Goal: Information Seeking & Learning: Compare options

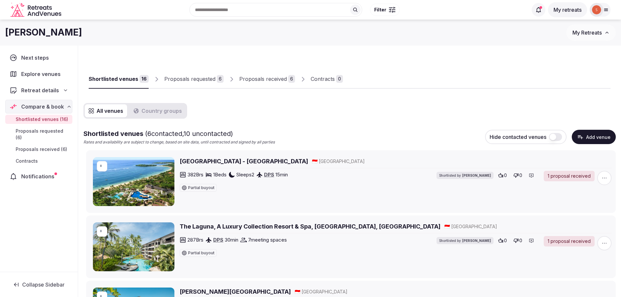
click at [160, 110] on button "Country groups" at bounding box center [158, 110] width 56 height 13
click at [103, 111] on button "All venues" at bounding box center [106, 110] width 42 height 13
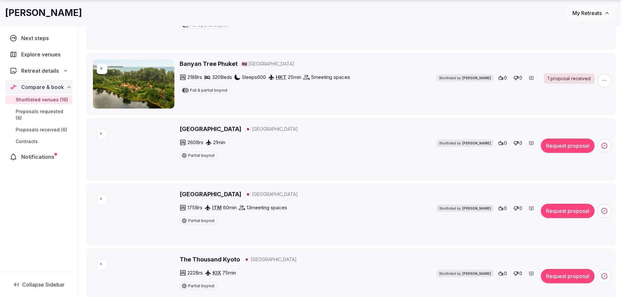
scroll to position [424, 0]
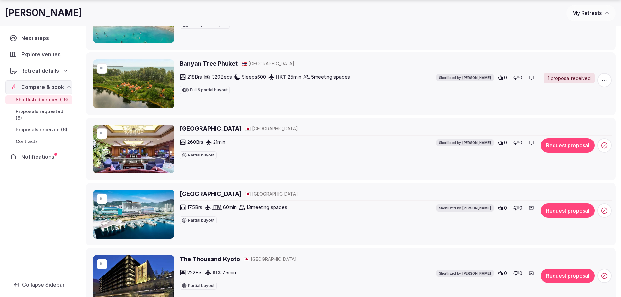
click at [224, 129] on h2 "Hotel Chinzanso Tokyo" at bounding box center [211, 128] width 62 height 8
click at [575, 147] on button "Request proposal" at bounding box center [568, 145] width 54 height 14
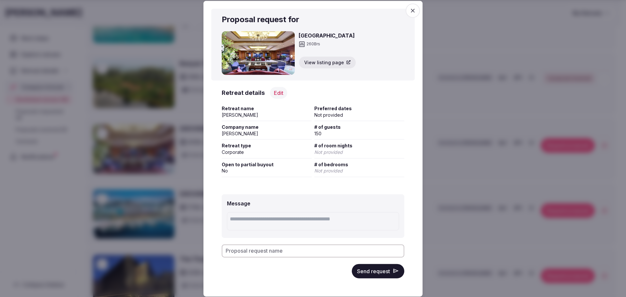
click at [379, 273] on button "Send request" at bounding box center [378, 271] width 52 height 14
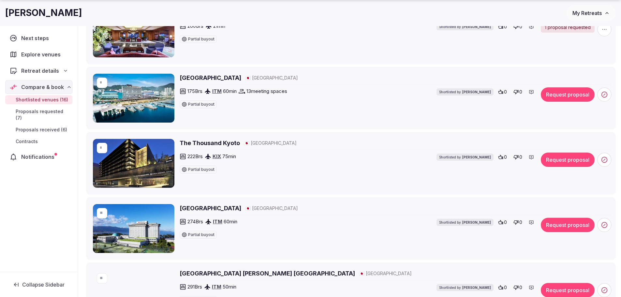
scroll to position [554, 0]
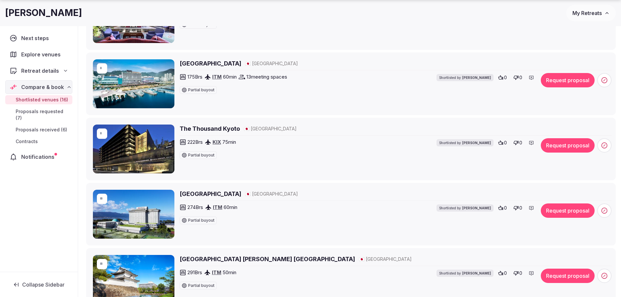
click at [196, 61] on h2 "Biwako Hotel" at bounding box center [211, 63] width 62 height 8
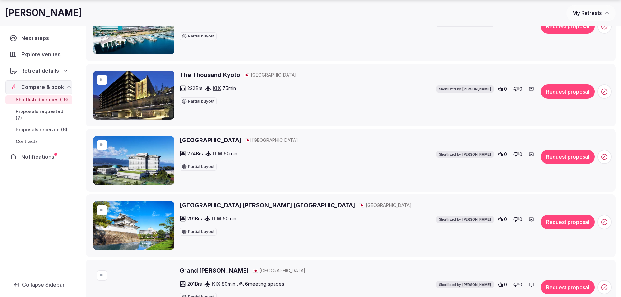
scroll to position [619, 0]
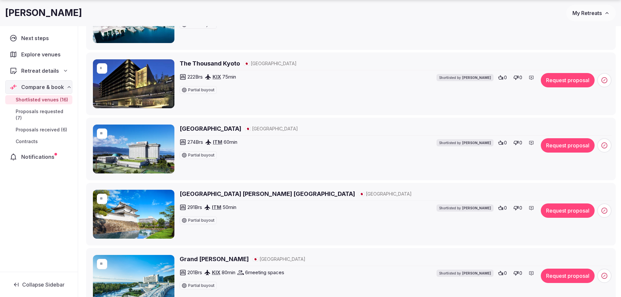
click at [195, 66] on h2 "The Thousand Kyoto" at bounding box center [210, 63] width 60 height 8
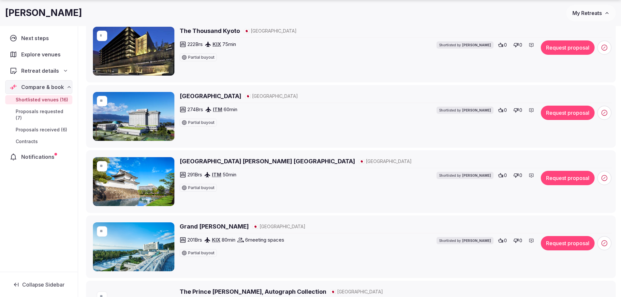
scroll to position [684, 0]
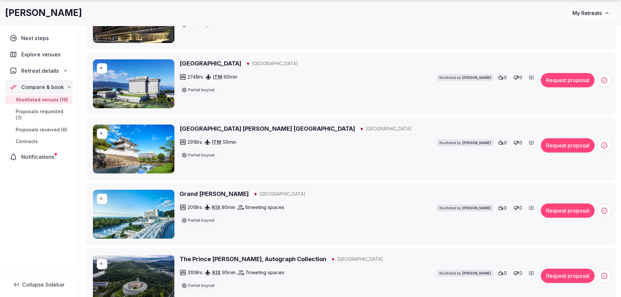
click at [222, 62] on h2 "Lake Biwa Marriott Hotel" at bounding box center [211, 63] width 62 height 8
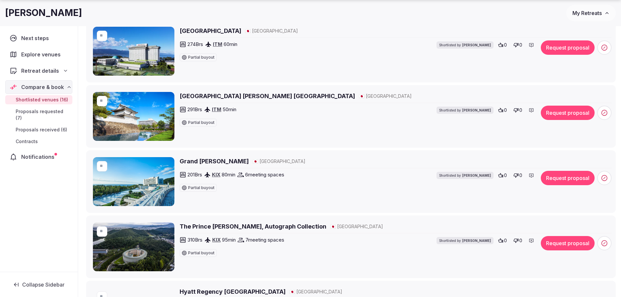
scroll to position [750, 0]
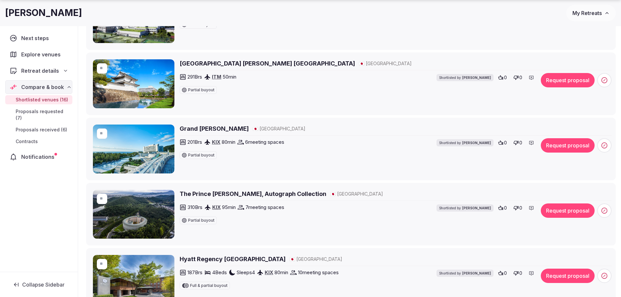
click at [211, 63] on h2 "Crowne Plaza ANA Kyoto" at bounding box center [267, 63] width 175 height 8
click at [225, 194] on h2 "The Prince Kyoto Takaragaike, Autograph Collection" at bounding box center [253, 194] width 147 height 8
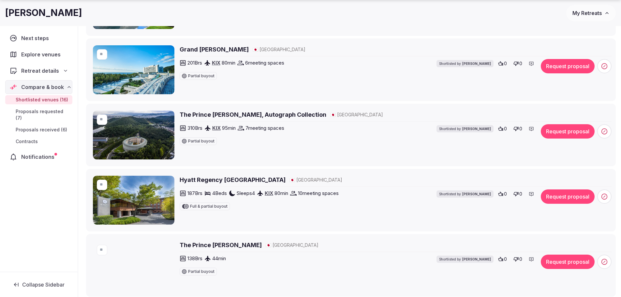
scroll to position [847, 0]
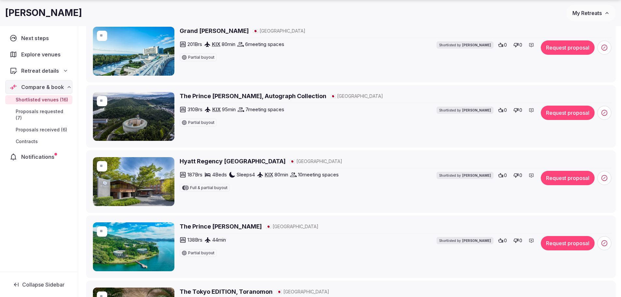
click at [206, 27] on h2 "Grand Nikko Awaji" at bounding box center [214, 31] width 69 height 8
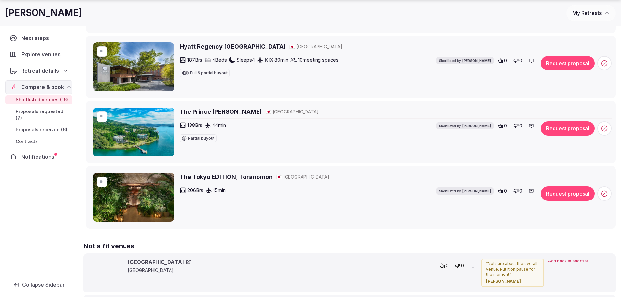
scroll to position [978, 0]
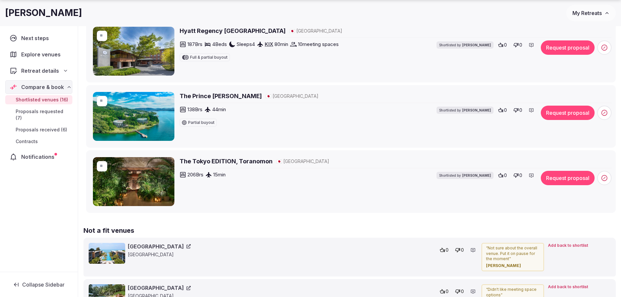
click at [210, 32] on h2 "Hyatt Regency Kyoto" at bounding box center [233, 31] width 106 height 8
click at [214, 94] on h2 "The Prince Hakone Ashinoko" at bounding box center [221, 96] width 82 height 8
click at [568, 110] on button "Request proposal" at bounding box center [568, 113] width 54 height 14
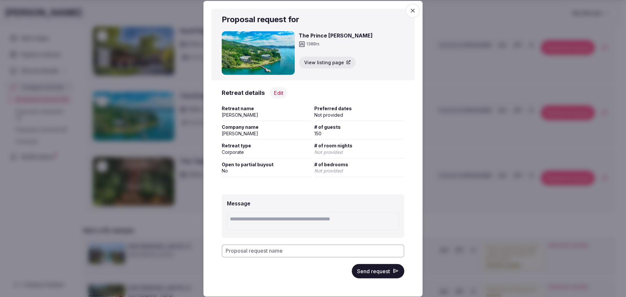
click at [379, 272] on button "Send request" at bounding box center [378, 271] width 52 height 14
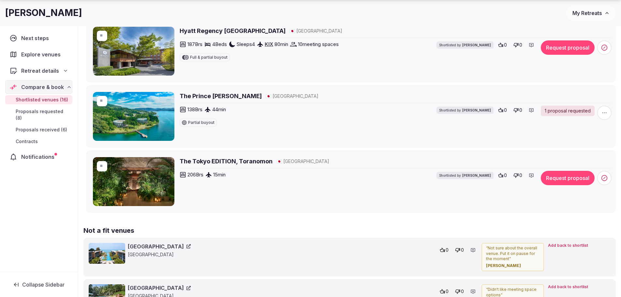
click at [233, 163] on h2 "The Tokyo EDITION, Toranomon" at bounding box center [226, 161] width 93 height 8
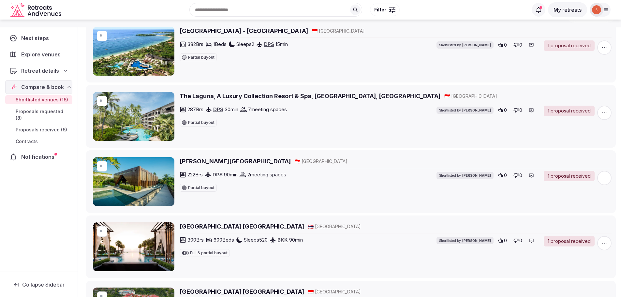
scroll to position [98, 0]
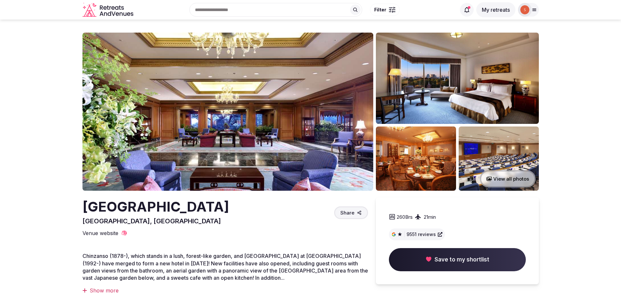
click at [223, 128] on img at bounding box center [227, 112] width 291 height 158
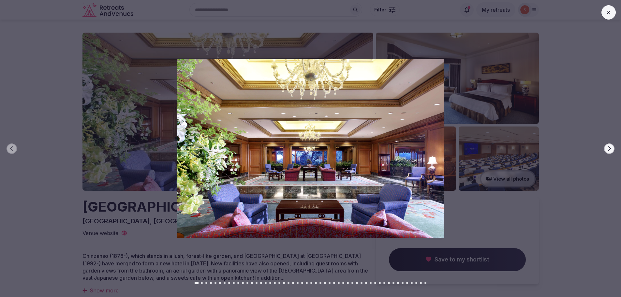
click at [608, 146] on icon "button" at bounding box center [608, 148] width 5 height 5
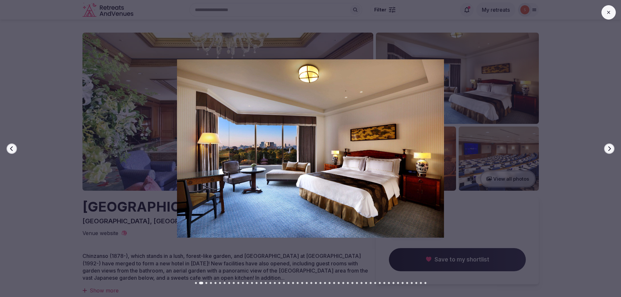
click at [608, 147] on icon "button" at bounding box center [608, 148] width 5 height 5
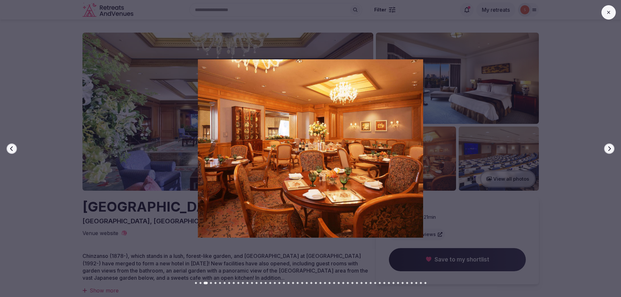
click at [608, 147] on icon "button" at bounding box center [608, 148] width 5 height 5
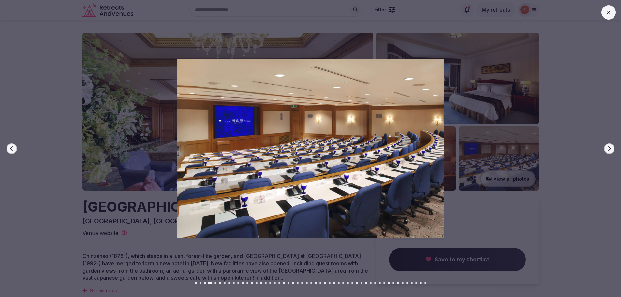
click at [608, 147] on icon "button" at bounding box center [608, 148] width 5 height 5
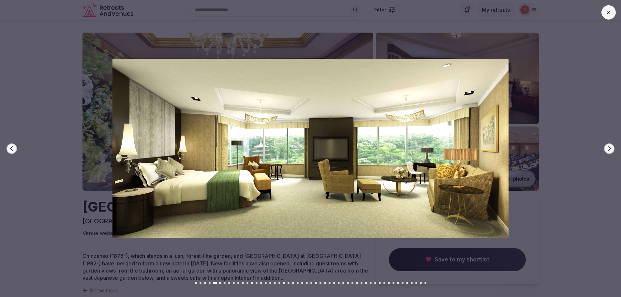
click at [608, 147] on icon "button" at bounding box center [608, 148] width 5 height 5
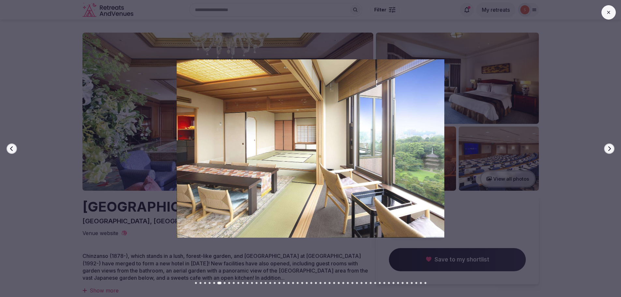
click at [608, 147] on icon "button" at bounding box center [608, 148] width 5 height 5
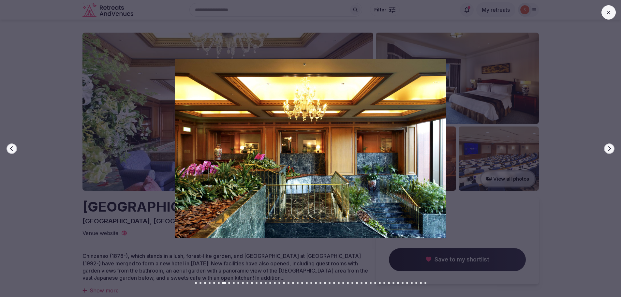
click at [608, 147] on icon "button" at bounding box center [608, 148] width 5 height 5
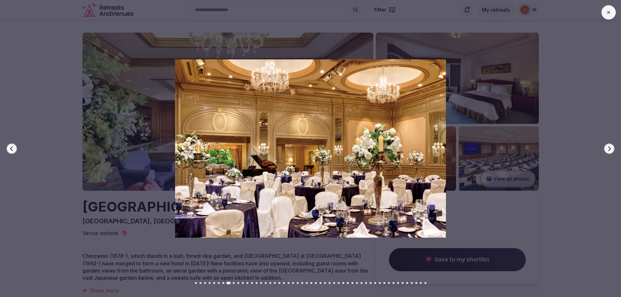
click at [608, 147] on icon "button" at bounding box center [608, 148] width 5 height 5
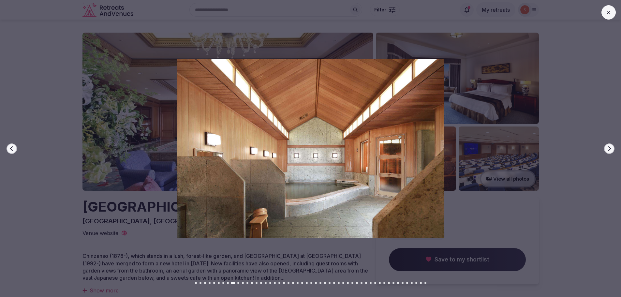
click at [608, 147] on icon "button" at bounding box center [608, 148] width 5 height 5
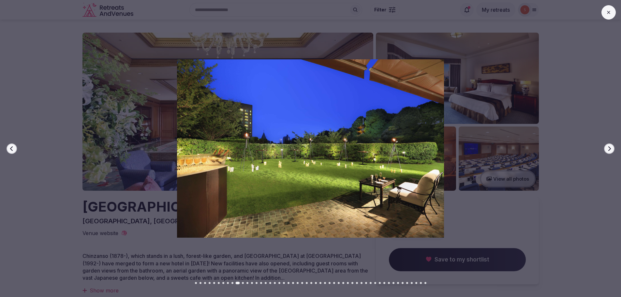
click at [608, 147] on icon "button" at bounding box center [608, 148] width 5 height 5
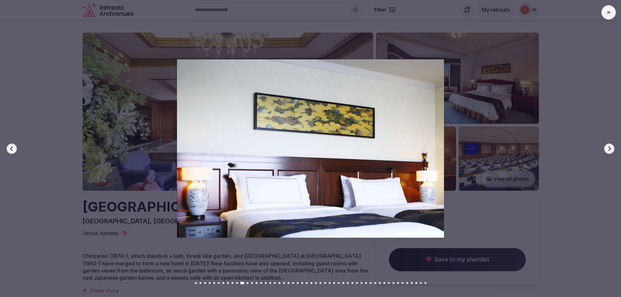
click at [608, 147] on icon "button" at bounding box center [608, 148] width 5 height 5
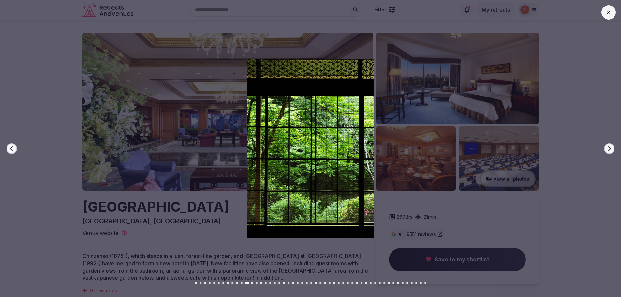
click at [608, 147] on icon "button" at bounding box center [608, 148] width 5 height 5
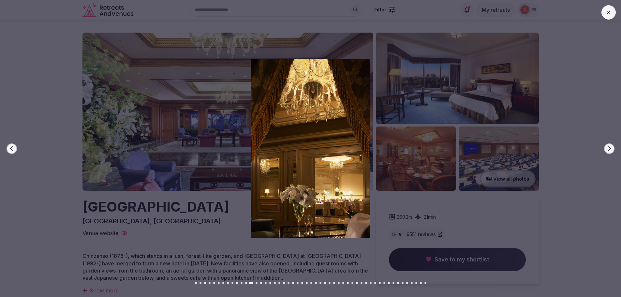
click at [608, 147] on icon "button" at bounding box center [608, 148] width 5 height 5
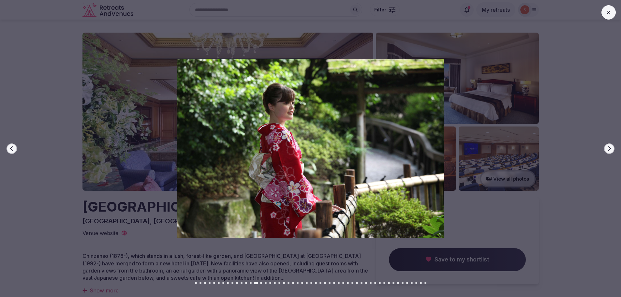
click at [608, 147] on icon "button" at bounding box center [608, 148] width 5 height 5
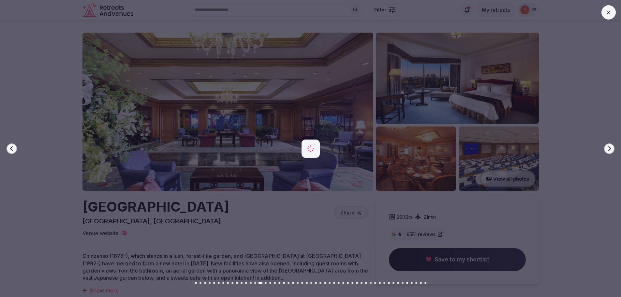
click at [608, 147] on icon "button" at bounding box center [608, 148] width 5 height 5
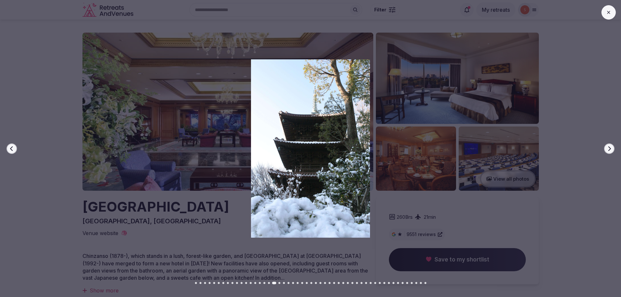
click at [608, 147] on icon "button" at bounding box center [608, 148] width 5 height 5
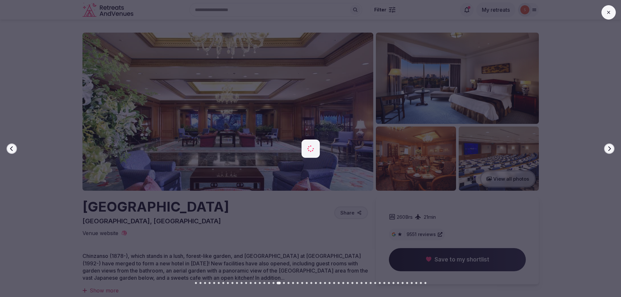
click at [608, 147] on icon "button" at bounding box center [608, 148] width 5 height 5
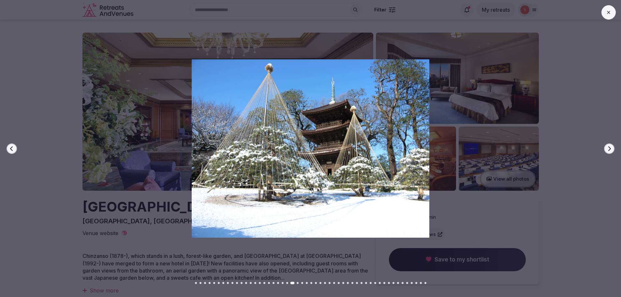
click at [608, 147] on icon "button" at bounding box center [608, 148] width 5 height 5
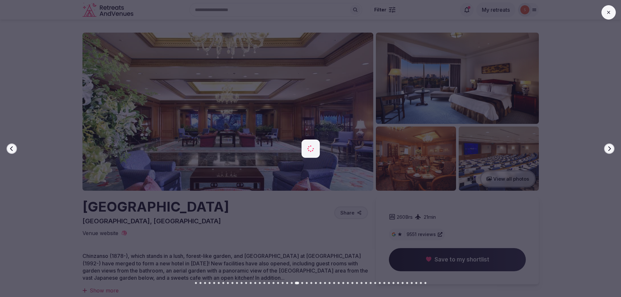
click at [608, 147] on icon "button" at bounding box center [608, 148] width 5 height 5
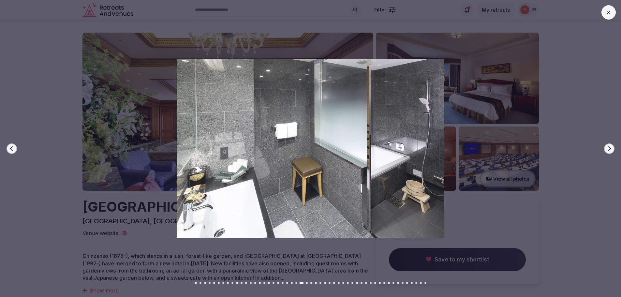
click at [608, 147] on icon "button" at bounding box center [608, 148] width 5 height 5
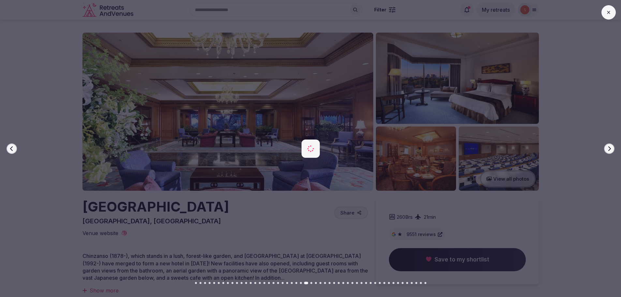
click at [608, 147] on icon "button" at bounding box center [608, 148] width 5 height 5
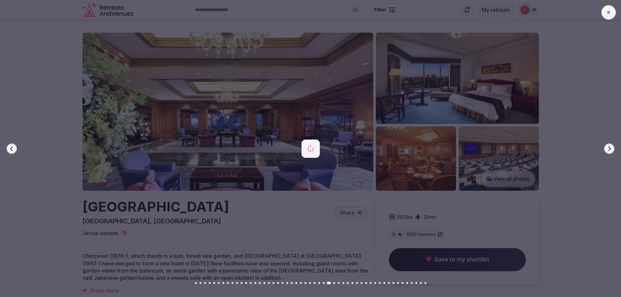
click at [608, 147] on icon "button" at bounding box center [608, 148] width 5 height 5
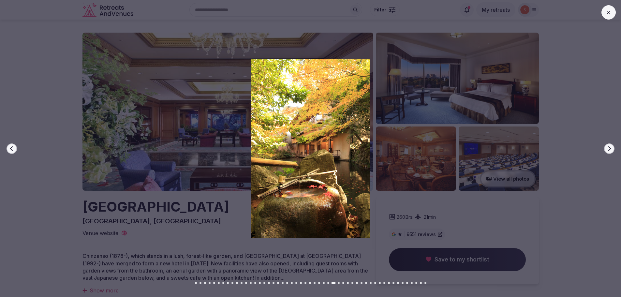
click at [608, 15] on button at bounding box center [608, 12] width 14 height 14
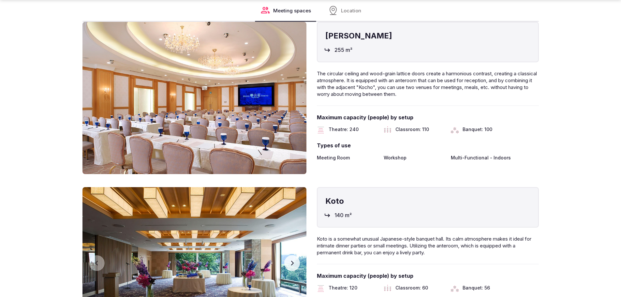
scroll to position [913, 0]
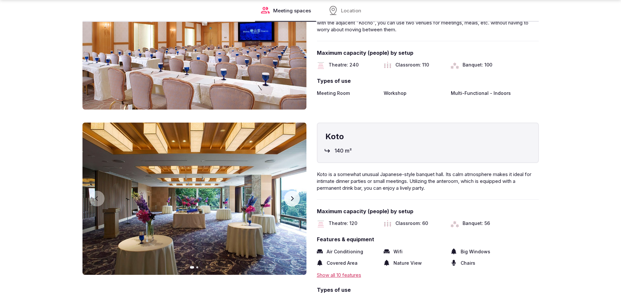
click at [292, 201] on icon "button" at bounding box center [292, 198] width 3 height 5
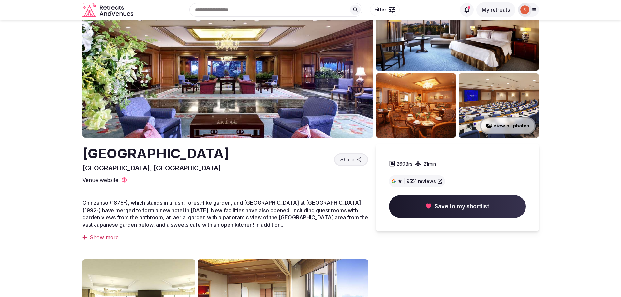
scroll to position [0, 0]
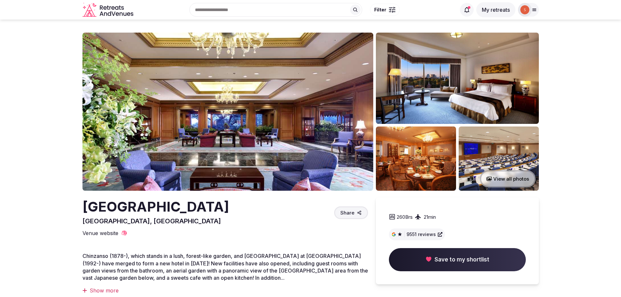
drag, startPoint x: 84, startPoint y: 208, endPoint x: 235, endPoint y: 210, distance: 150.6
click at [229, 210] on h2 "Hotel Chinzanso Tokyo" at bounding box center [155, 206] width 147 height 19
copy h2 "Hotel Chinzanso Tokyo"
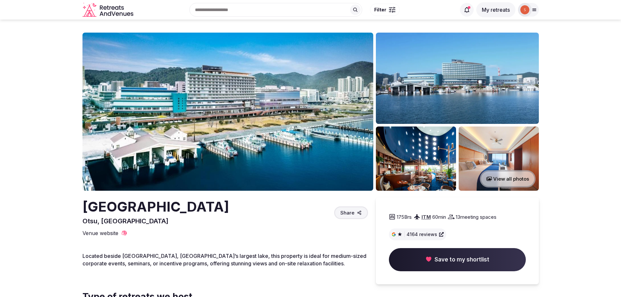
click at [293, 127] on img at bounding box center [227, 112] width 291 height 158
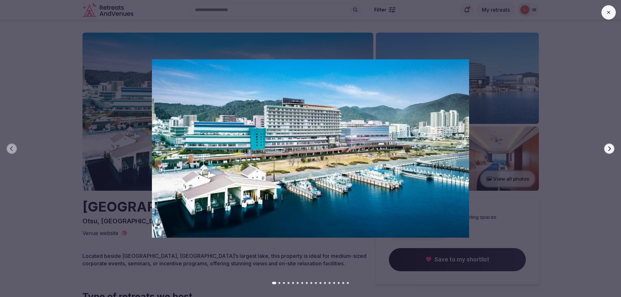
click at [609, 150] on icon "button" at bounding box center [609, 148] width 3 height 5
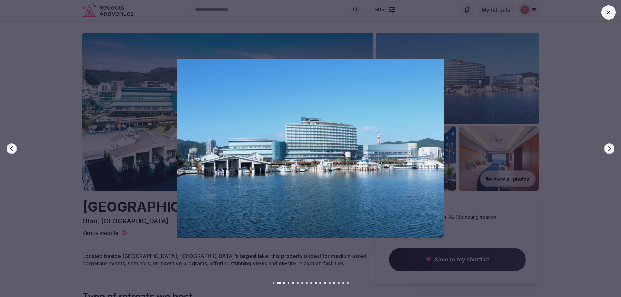
click at [609, 150] on icon "button" at bounding box center [609, 148] width 3 height 5
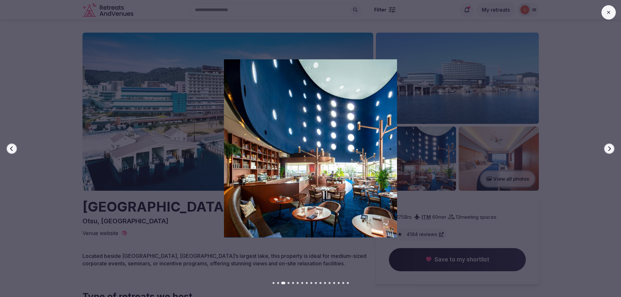
click at [609, 150] on icon "button" at bounding box center [609, 148] width 3 height 5
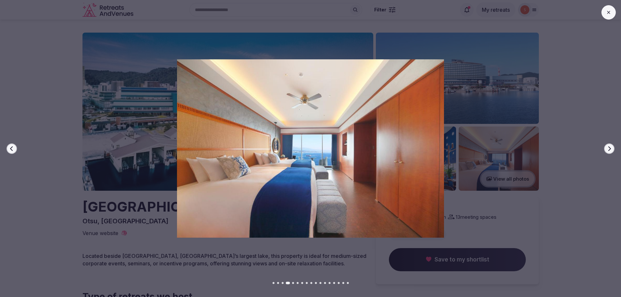
click at [609, 150] on icon "button" at bounding box center [609, 148] width 3 height 5
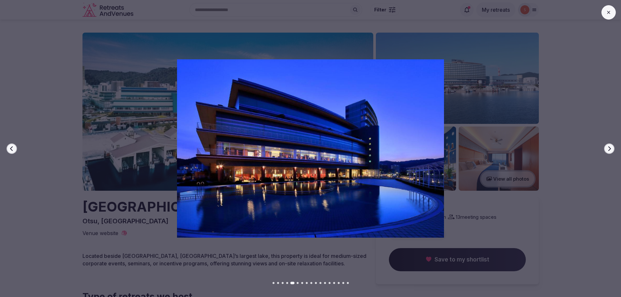
click at [609, 150] on icon "button" at bounding box center [609, 148] width 3 height 5
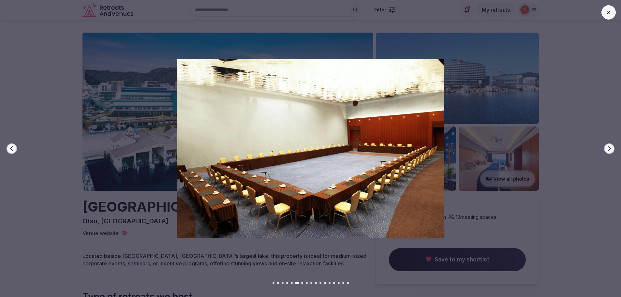
click at [609, 150] on icon "button" at bounding box center [609, 148] width 3 height 5
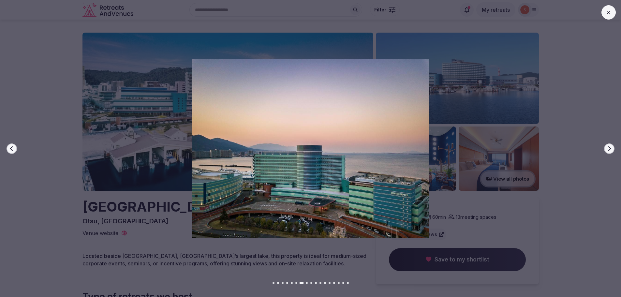
click at [609, 150] on icon "button" at bounding box center [609, 148] width 3 height 5
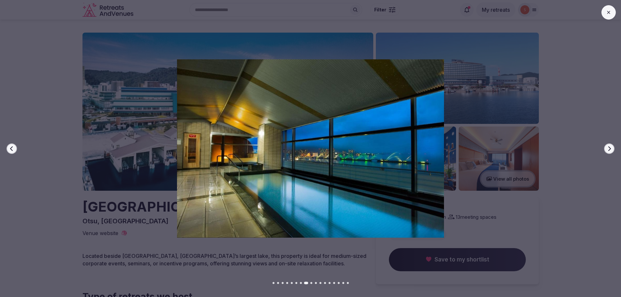
click at [609, 150] on icon "button" at bounding box center [609, 148] width 3 height 5
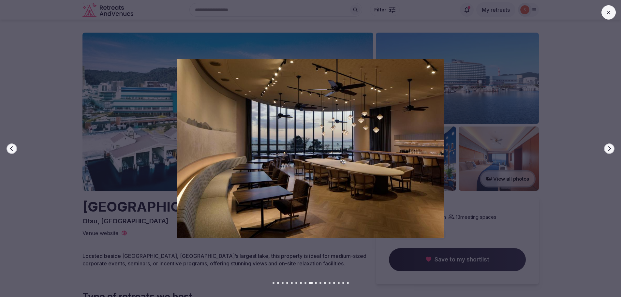
click at [609, 150] on icon "button" at bounding box center [609, 148] width 3 height 5
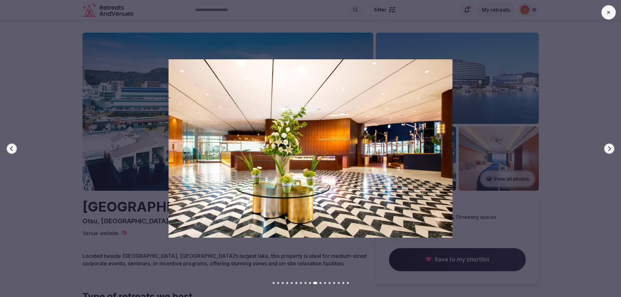
click at [609, 150] on icon "button" at bounding box center [609, 148] width 3 height 5
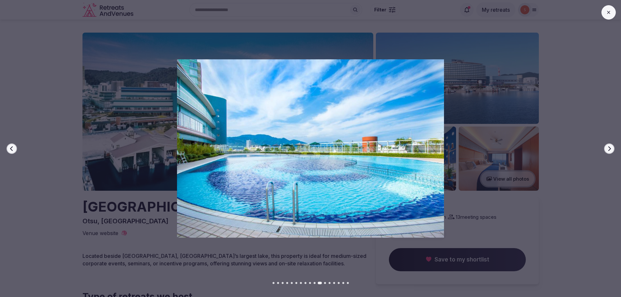
click at [609, 150] on icon "button" at bounding box center [609, 148] width 3 height 5
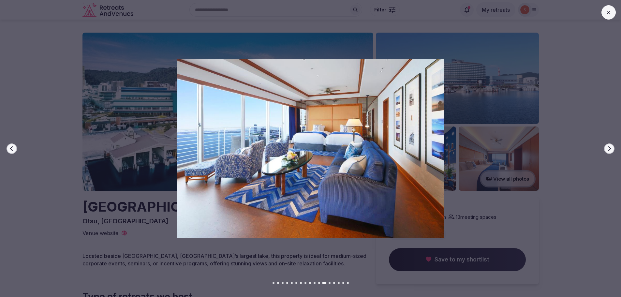
click at [609, 150] on icon "button" at bounding box center [609, 148] width 3 height 5
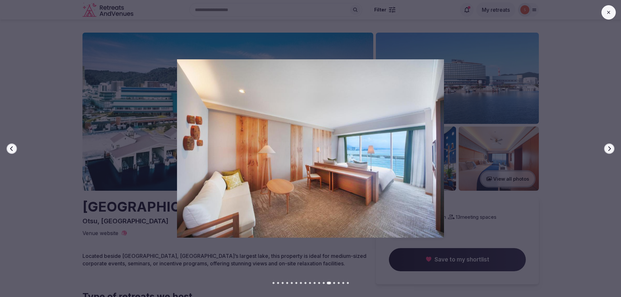
click at [609, 150] on icon "button" at bounding box center [609, 148] width 3 height 5
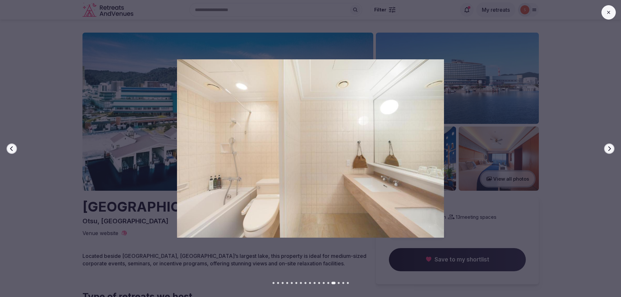
click at [609, 150] on icon "button" at bounding box center [609, 148] width 3 height 5
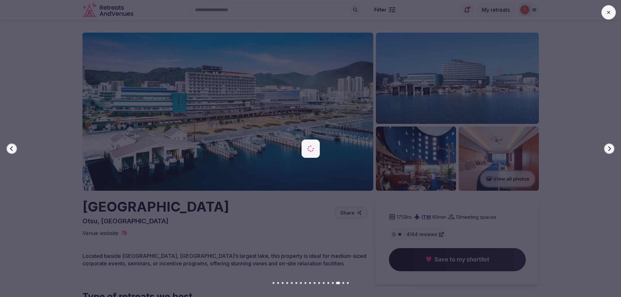
click at [609, 150] on icon "button" at bounding box center [609, 148] width 3 height 5
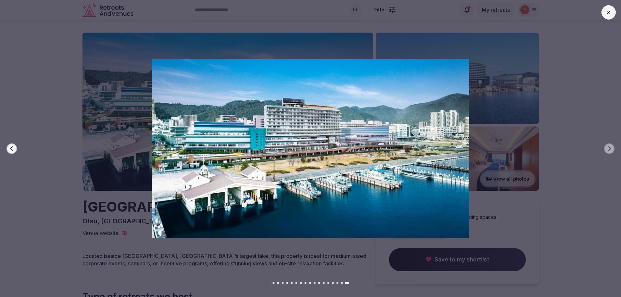
click at [605, 13] on button at bounding box center [608, 12] width 14 height 14
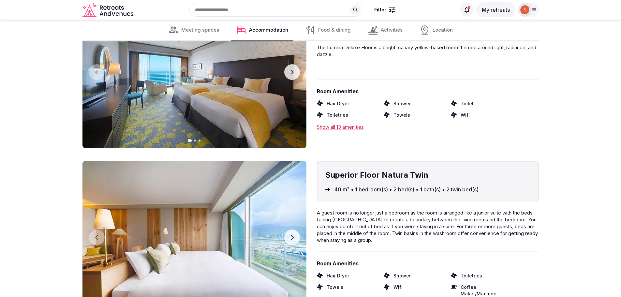
scroll to position [3031, 0]
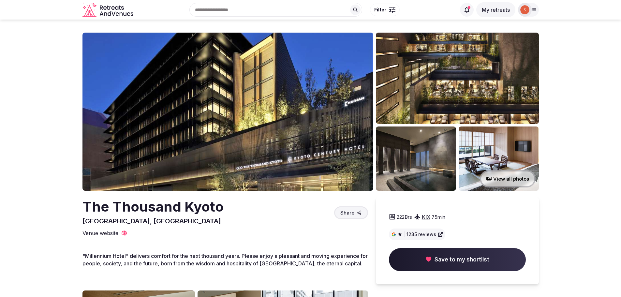
click at [234, 90] on img at bounding box center [227, 112] width 291 height 158
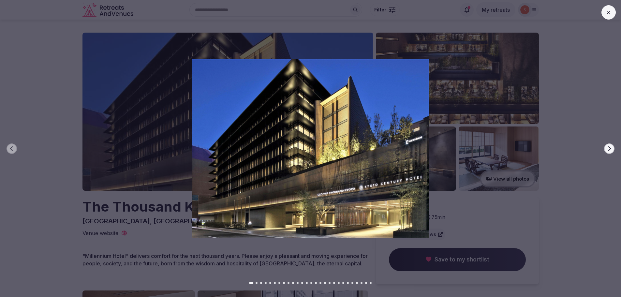
click at [608, 149] on icon "button" at bounding box center [608, 148] width 5 height 5
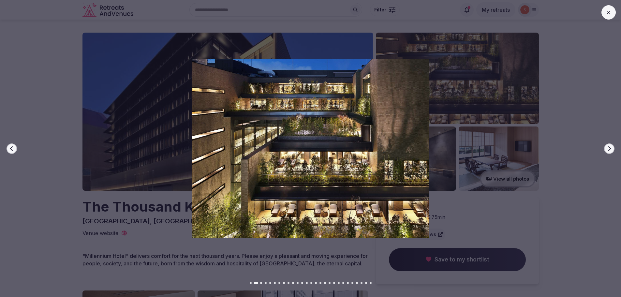
click at [608, 149] on icon "button" at bounding box center [608, 148] width 5 height 5
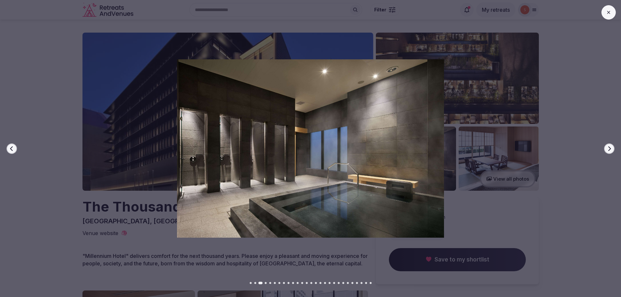
click at [608, 149] on icon "button" at bounding box center [608, 148] width 5 height 5
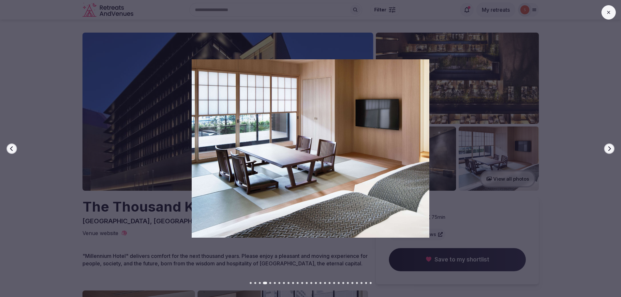
click at [608, 149] on icon "button" at bounding box center [608, 148] width 5 height 5
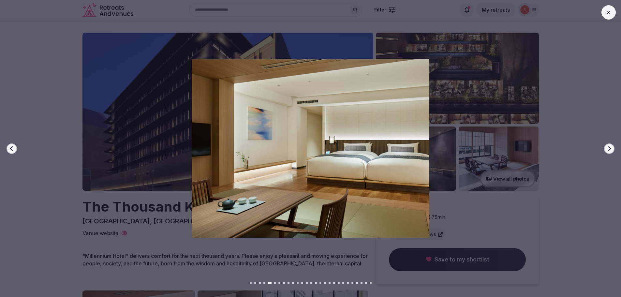
click at [608, 149] on icon "button" at bounding box center [608, 148] width 5 height 5
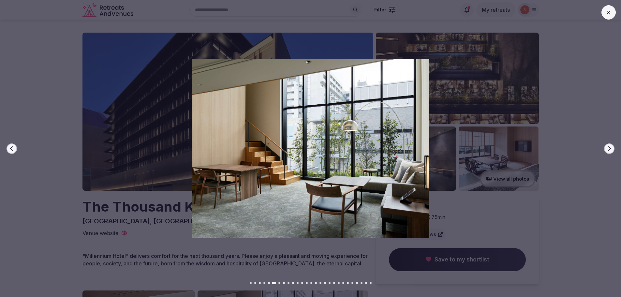
click at [608, 149] on icon "button" at bounding box center [608, 148] width 5 height 5
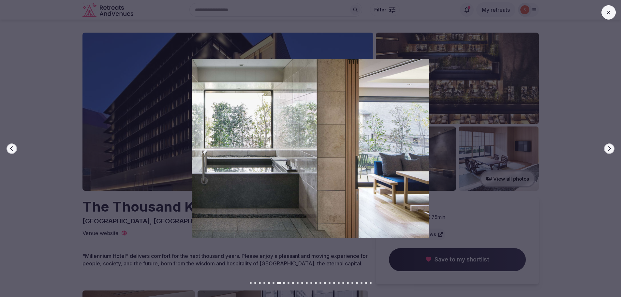
click at [608, 149] on icon "button" at bounding box center [608, 148] width 5 height 5
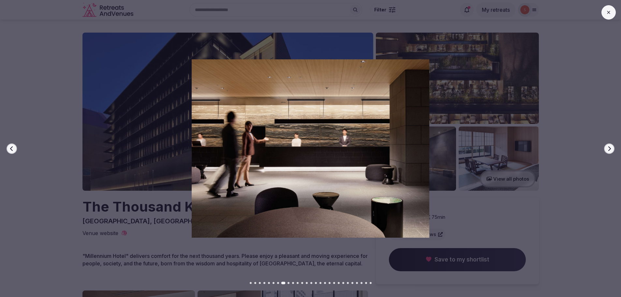
click at [608, 149] on icon "button" at bounding box center [608, 148] width 5 height 5
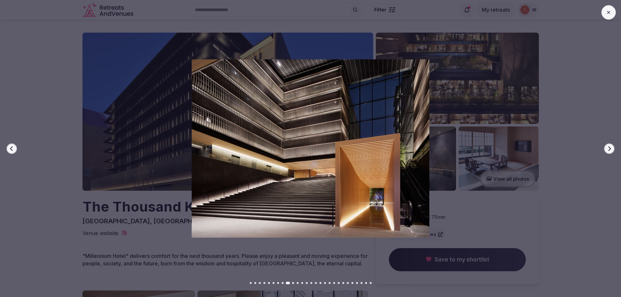
click at [608, 149] on icon "button" at bounding box center [608, 148] width 5 height 5
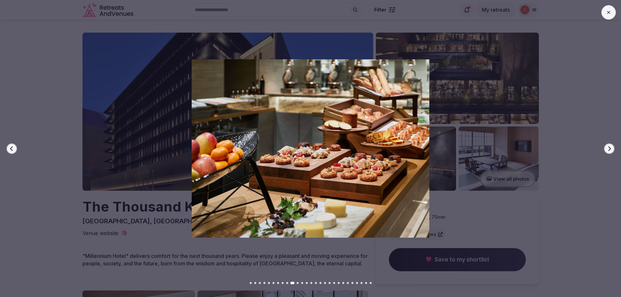
click at [608, 149] on icon "button" at bounding box center [608, 148] width 5 height 5
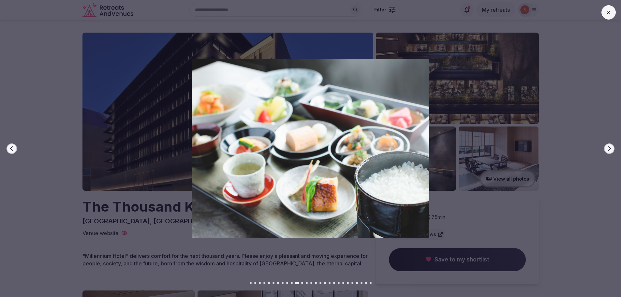
click at [608, 149] on icon "button" at bounding box center [608, 148] width 5 height 5
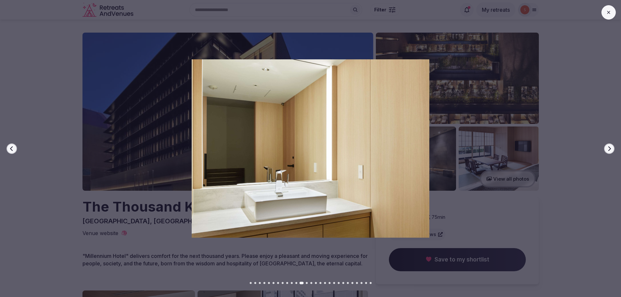
click at [608, 149] on icon "button" at bounding box center [608, 148] width 5 height 5
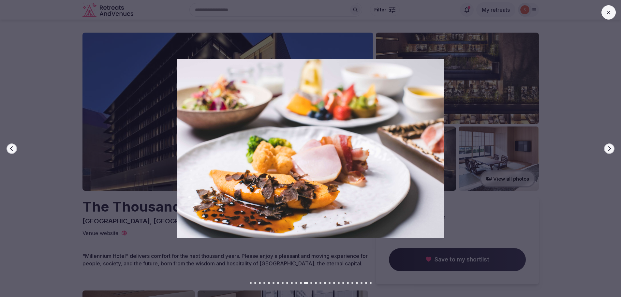
click at [608, 148] on icon "button" at bounding box center [608, 148] width 5 height 5
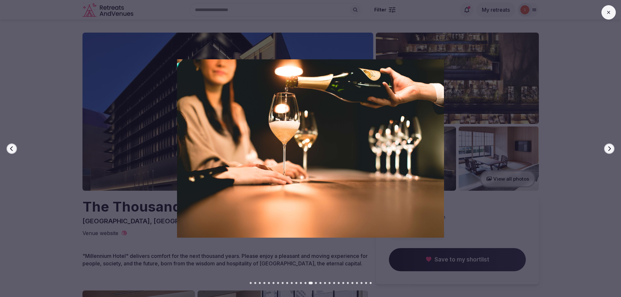
click at [608, 148] on icon "button" at bounding box center [608, 148] width 5 height 5
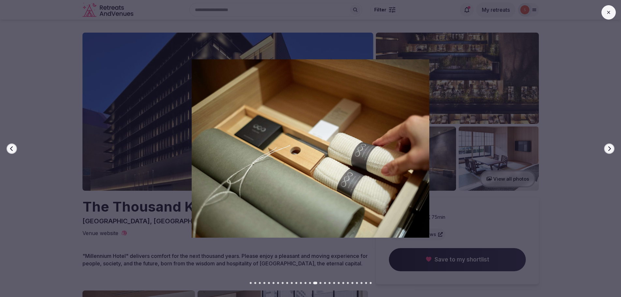
click at [609, 147] on icon "button" at bounding box center [609, 148] width 3 height 5
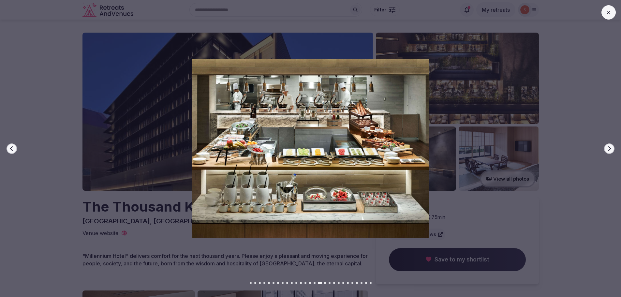
click at [609, 147] on icon "button" at bounding box center [609, 148] width 3 height 5
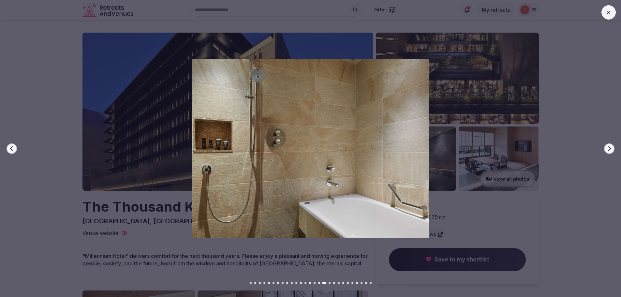
click at [610, 147] on icon "button" at bounding box center [608, 148] width 5 height 5
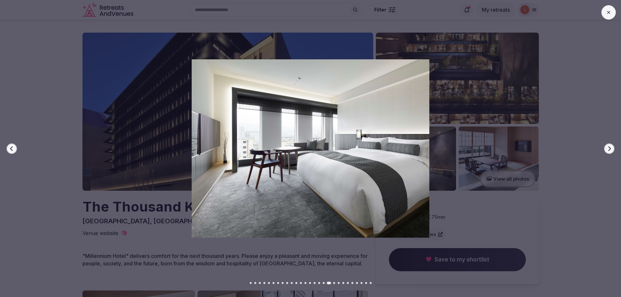
click at [610, 147] on icon "button" at bounding box center [608, 148] width 5 height 5
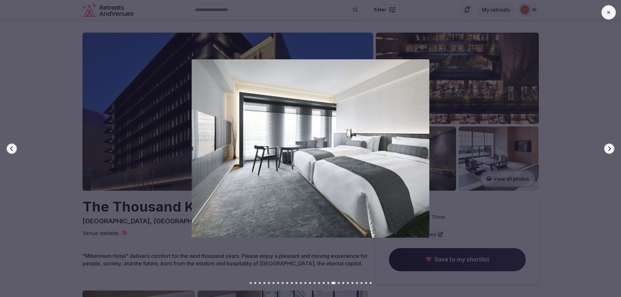
click at [613, 16] on button at bounding box center [608, 12] width 14 height 14
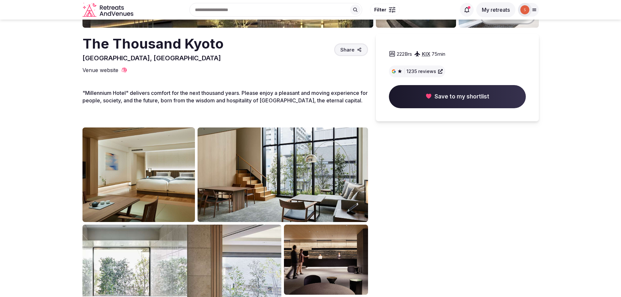
scroll to position [65, 0]
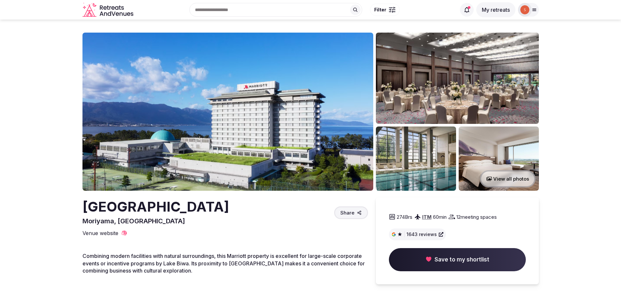
click at [234, 108] on img at bounding box center [227, 112] width 291 height 158
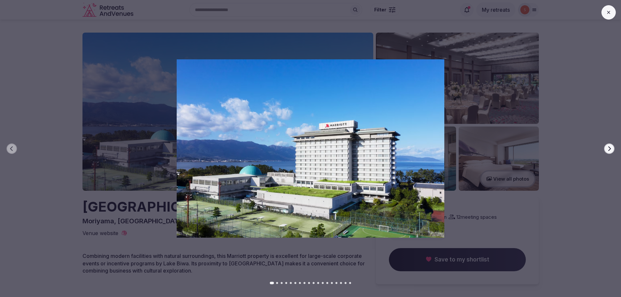
click at [607, 144] on button "Next slide" at bounding box center [609, 148] width 10 height 10
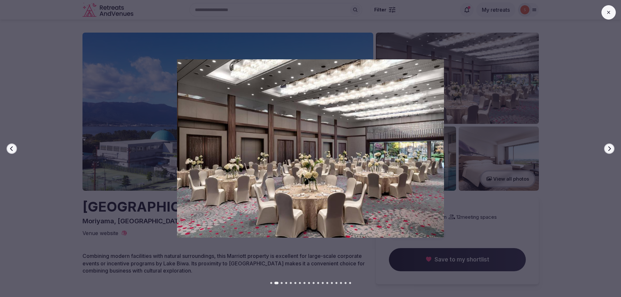
click at [607, 144] on button "Next slide" at bounding box center [609, 148] width 10 height 10
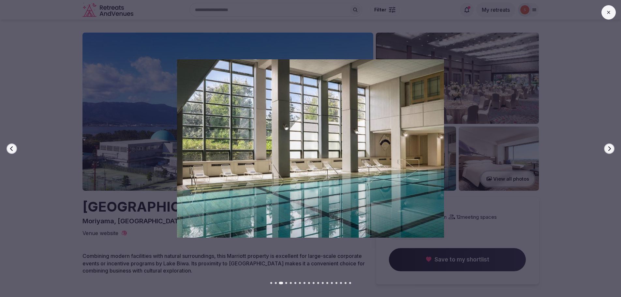
click at [607, 144] on button "Next slide" at bounding box center [609, 148] width 10 height 10
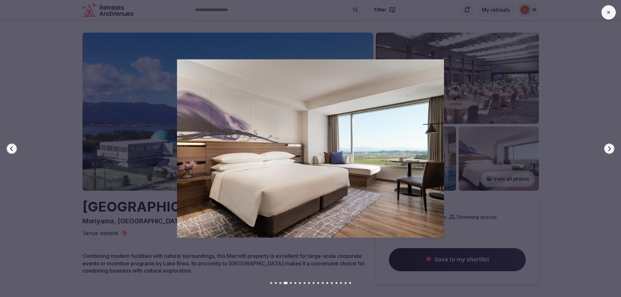
click at [607, 144] on button "Next slide" at bounding box center [609, 148] width 10 height 10
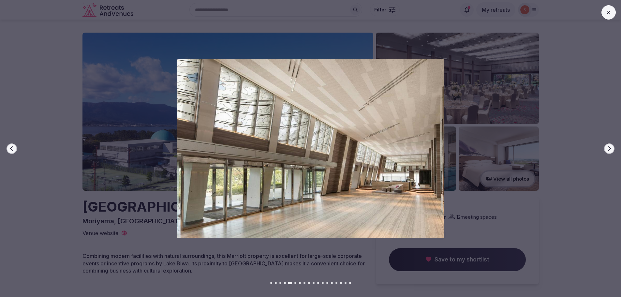
click at [607, 144] on button "Next slide" at bounding box center [609, 148] width 10 height 10
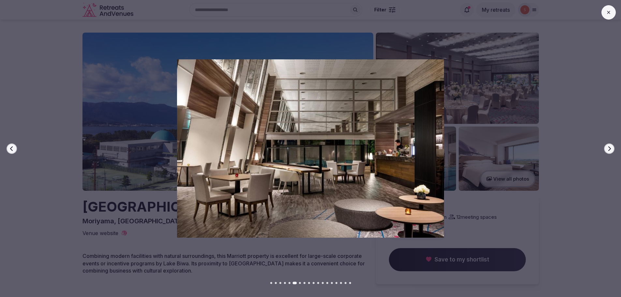
click at [607, 144] on button "Next slide" at bounding box center [609, 148] width 10 height 10
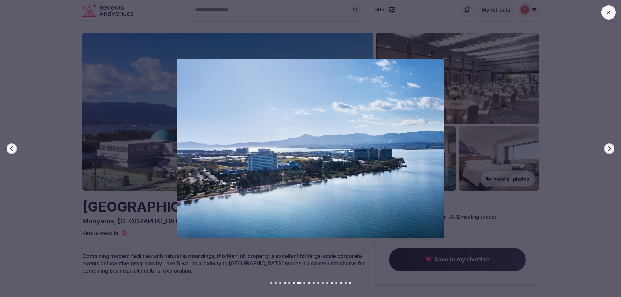
click at [607, 144] on button "Next slide" at bounding box center [609, 148] width 10 height 10
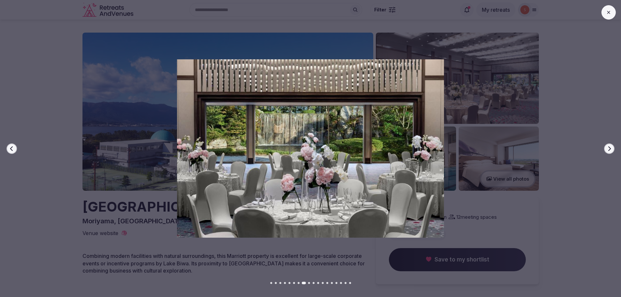
click at [607, 144] on button "Next slide" at bounding box center [609, 148] width 10 height 10
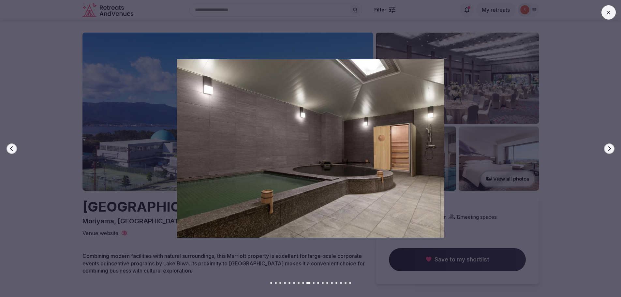
click at [607, 144] on button "Next slide" at bounding box center [609, 148] width 10 height 10
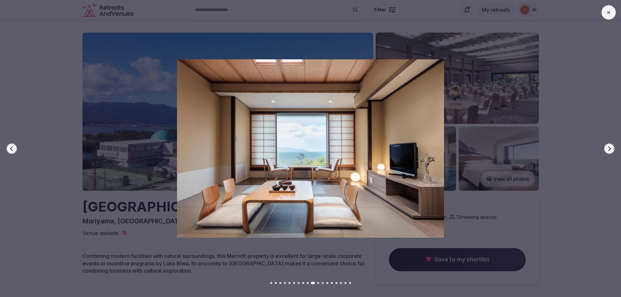
click at [607, 144] on button "Next slide" at bounding box center [609, 148] width 10 height 10
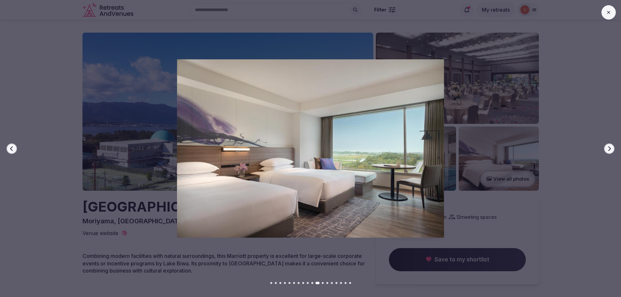
click at [607, 144] on button "Next slide" at bounding box center [609, 148] width 10 height 10
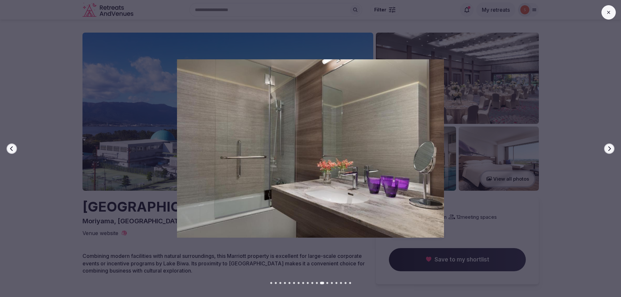
click at [608, 148] on icon "button" at bounding box center [608, 148] width 5 height 5
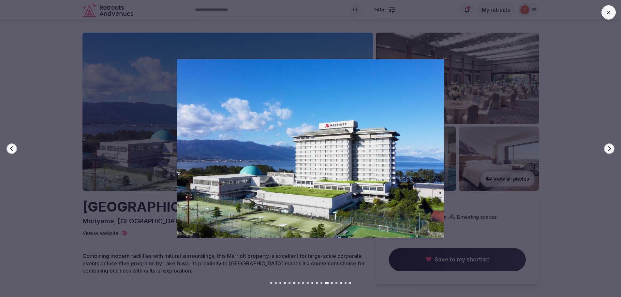
click at [608, 147] on icon "button" at bounding box center [608, 148] width 5 height 5
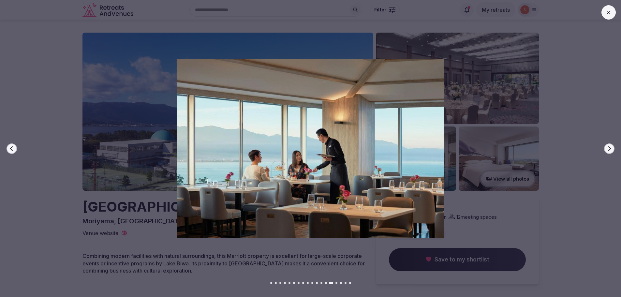
click at [608, 147] on icon "button" at bounding box center [608, 148] width 5 height 5
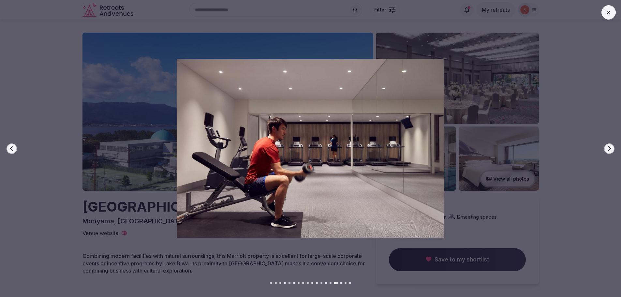
click at [608, 147] on icon "button" at bounding box center [608, 148] width 5 height 5
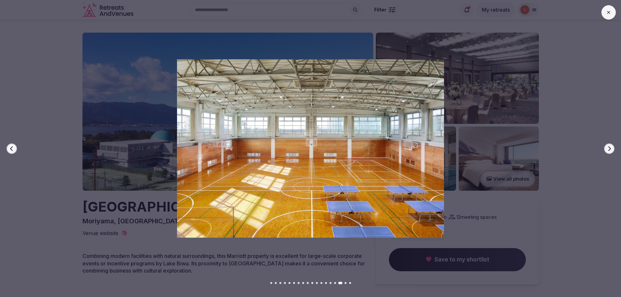
click at [608, 147] on icon "button" at bounding box center [608, 148] width 5 height 5
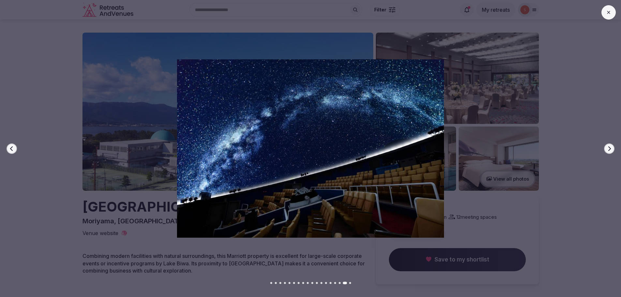
click at [12, 149] on icon "button" at bounding box center [11, 148] width 5 height 5
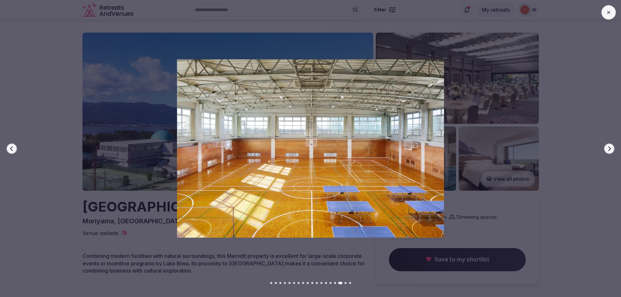
click at [611, 151] on icon "button" at bounding box center [608, 148] width 5 height 5
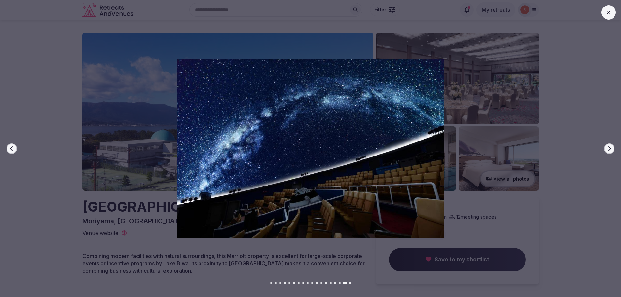
click at [611, 151] on icon "button" at bounding box center [608, 148] width 5 height 5
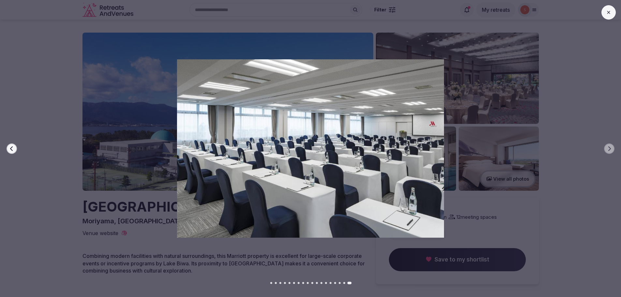
click at [609, 14] on icon at bounding box center [608, 12] width 5 height 5
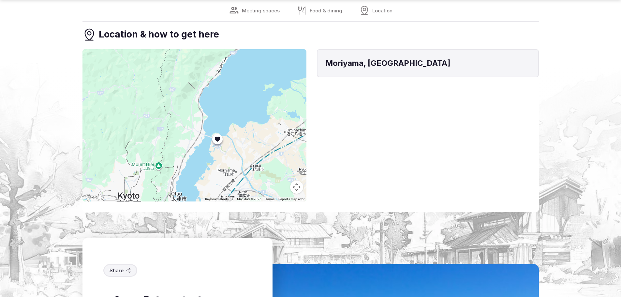
scroll to position [1369, 0]
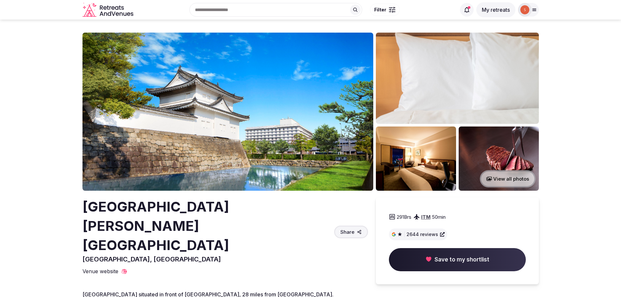
click at [219, 129] on img at bounding box center [227, 112] width 291 height 158
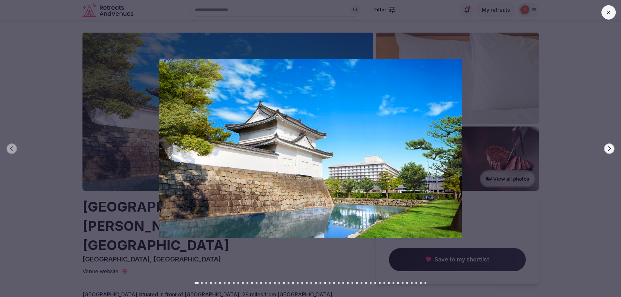
click at [611, 150] on icon "button" at bounding box center [608, 148] width 5 height 5
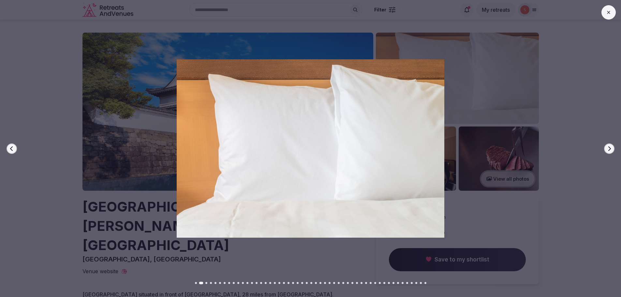
click at [611, 150] on icon "button" at bounding box center [608, 148] width 5 height 5
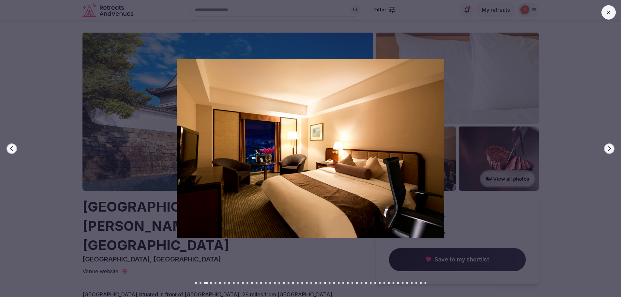
click at [611, 150] on icon "button" at bounding box center [608, 148] width 5 height 5
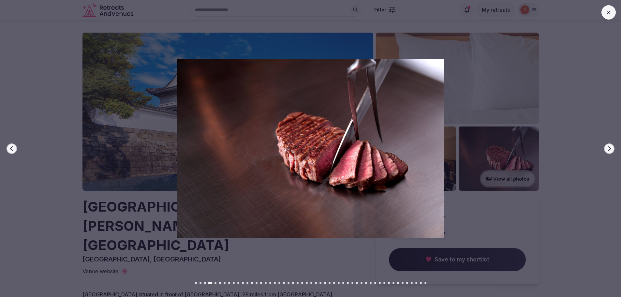
click at [611, 150] on icon "button" at bounding box center [608, 148] width 5 height 5
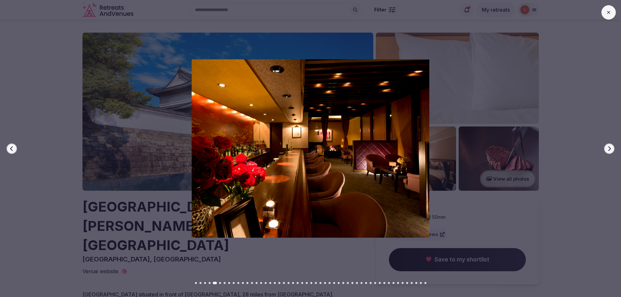
click at [611, 150] on icon "button" at bounding box center [608, 148] width 5 height 5
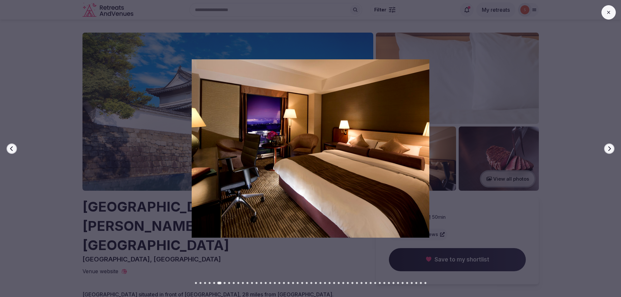
click at [611, 150] on icon "button" at bounding box center [608, 148] width 5 height 5
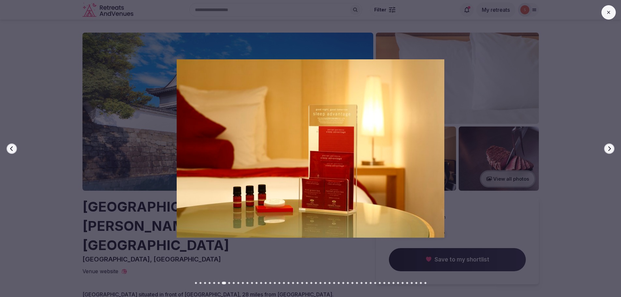
click at [611, 150] on icon "button" at bounding box center [608, 148] width 5 height 5
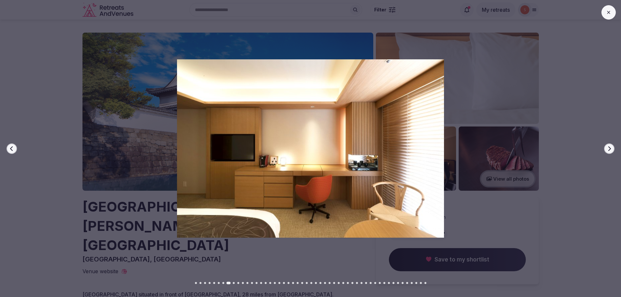
click at [611, 150] on icon "button" at bounding box center [608, 148] width 5 height 5
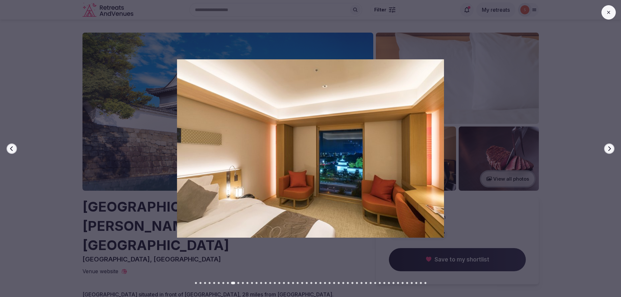
click at [611, 150] on icon "button" at bounding box center [608, 148] width 5 height 5
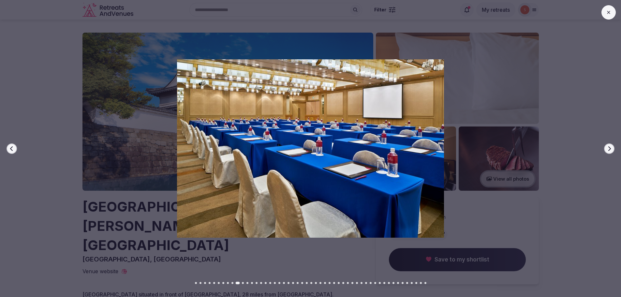
click at [612, 149] on button "Next slide" at bounding box center [609, 148] width 10 height 10
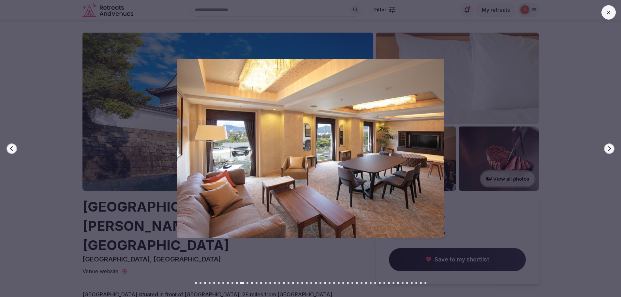
click at [612, 149] on button "Next slide" at bounding box center [609, 148] width 10 height 10
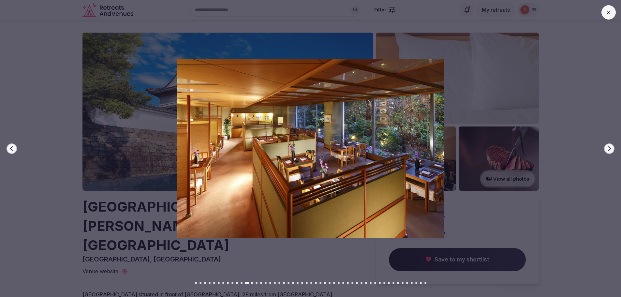
click at [612, 149] on button "Next slide" at bounding box center [609, 148] width 10 height 10
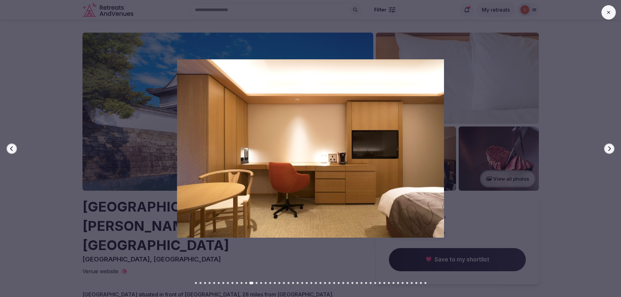
click at [612, 149] on button "Next slide" at bounding box center [609, 148] width 10 height 10
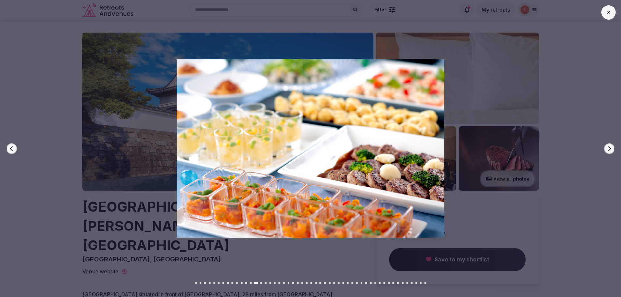
click at [612, 149] on button "Next slide" at bounding box center [609, 148] width 10 height 10
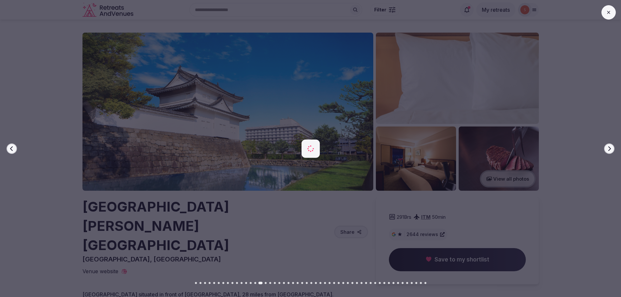
click at [612, 149] on button "Next slide" at bounding box center [609, 148] width 10 height 10
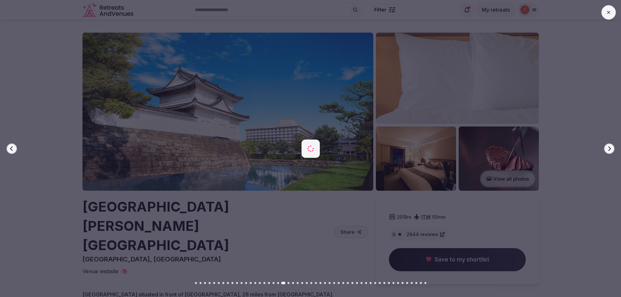
click at [612, 149] on button "Next slide" at bounding box center [609, 148] width 10 height 10
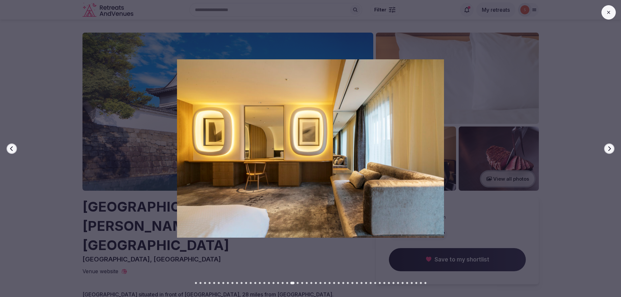
click at [612, 149] on button "Next slide" at bounding box center [609, 148] width 10 height 10
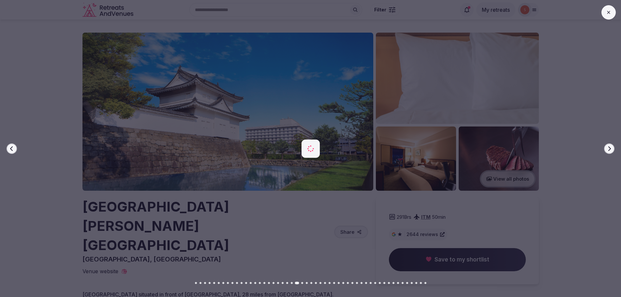
click at [612, 149] on button "Next slide" at bounding box center [609, 148] width 10 height 10
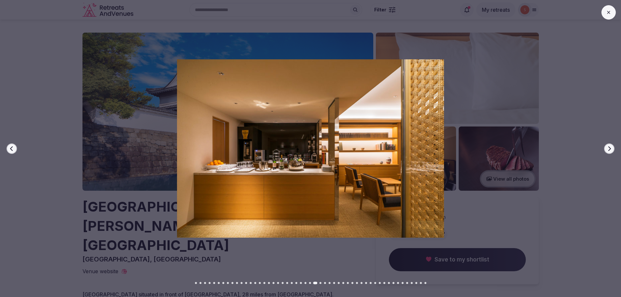
click at [602, 9] on button at bounding box center [608, 12] width 14 height 14
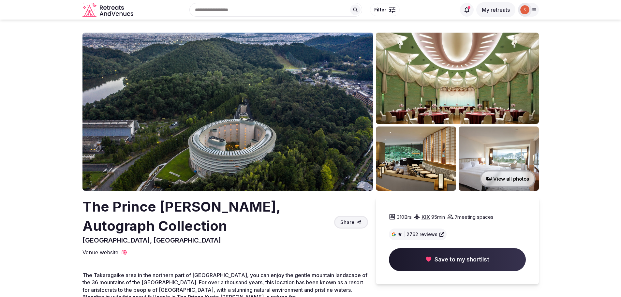
click at [256, 141] on img at bounding box center [227, 112] width 291 height 158
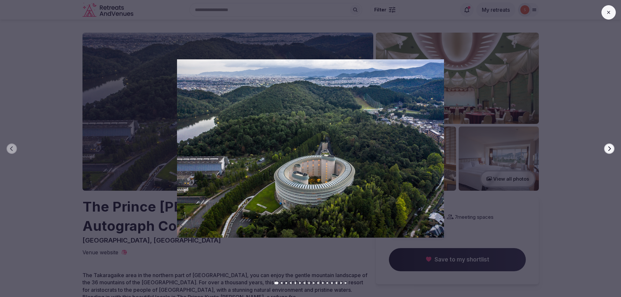
click at [613, 148] on button "Next slide" at bounding box center [609, 148] width 10 height 10
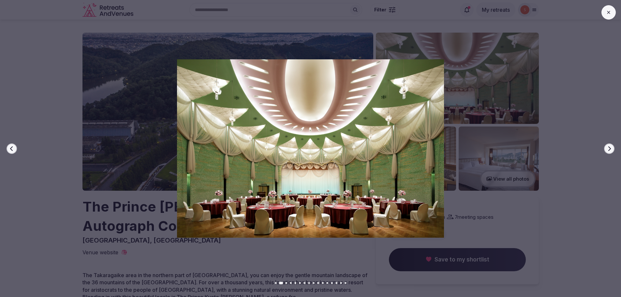
click at [612, 148] on button "Next slide" at bounding box center [609, 148] width 10 height 10
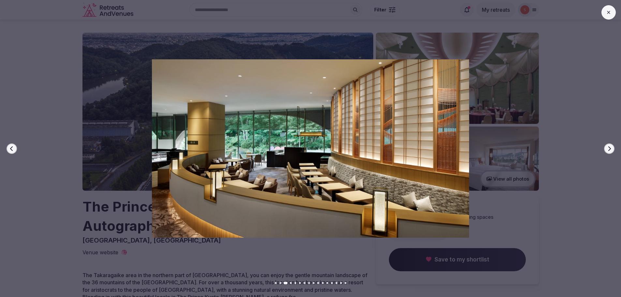
click at [612, 148] on button "Next slide" at bounding box center [609, 148] width 10 height 10
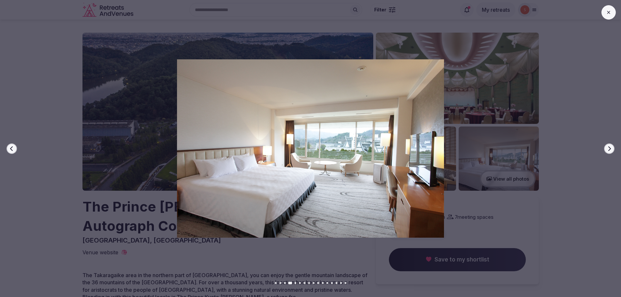
click at [612, 149] on button "Next slide" at bounding box center [609, 148] width 10 height 10
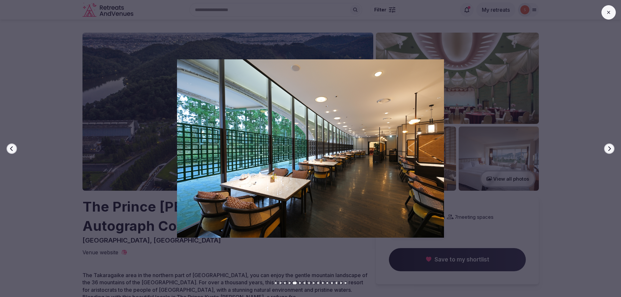
click at [612, 149] on button "Next slide" at bounding box center [609, 148] width 10 height 10
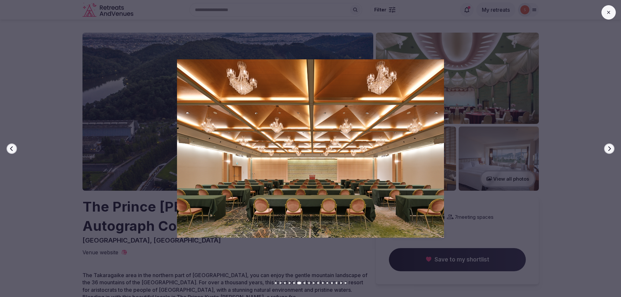
click at [612, 149] on button "Next slide" at bounding box center [609, 148] width 10 height 10
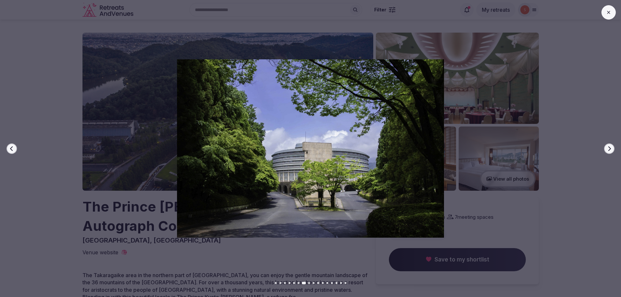
click at [612, 149] on button "Next slide" at bounding box center [609, 148] width 10 height 10
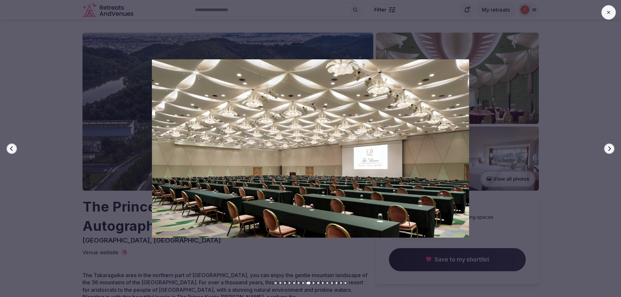
click at [612, 149] on button "Next slide" at bounding box center [609, 148] width 10 height 10
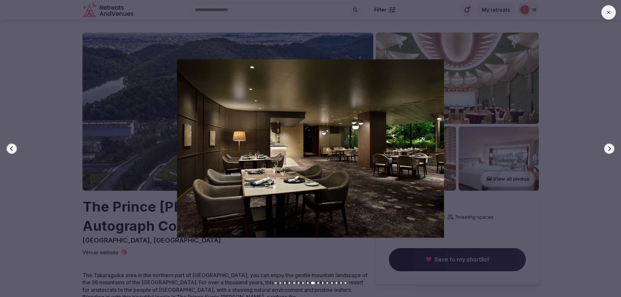
click at [612, 149] on button "Next slide" at bounding box center [609, 148] width 10 height 10
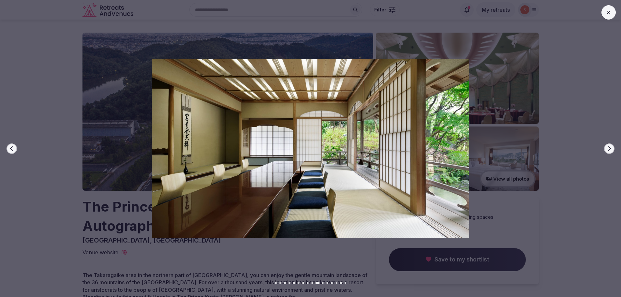
click at [612, 149] on button "Next slide" at bounding box center [609, 148] width 10 height 10
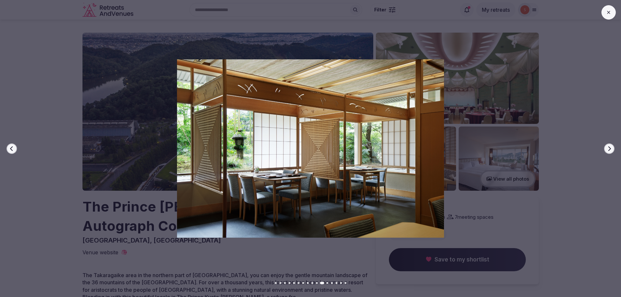
click at [612, 149] on button "Next slide" at bounding box center [609, 148] width 10 height 10
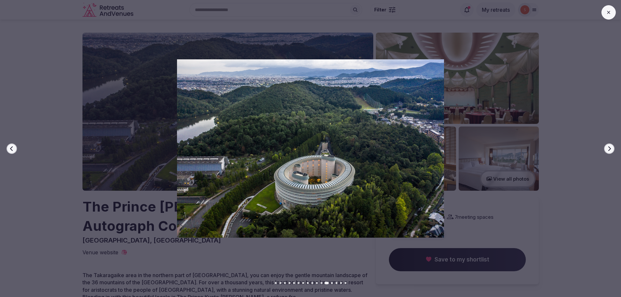
click at [612, 149] on button "Next slide" at bounding box center [609, 148] width 10 height 10
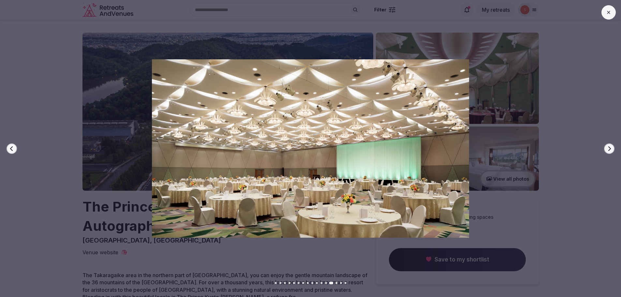
drag, startPoint x: 610, startPoint y: 14, endPoint x: 581, endPoint y: 56, distance: 51.2
click at [610, 13] on icon at bounding box center [608, 12] width 5 height 5
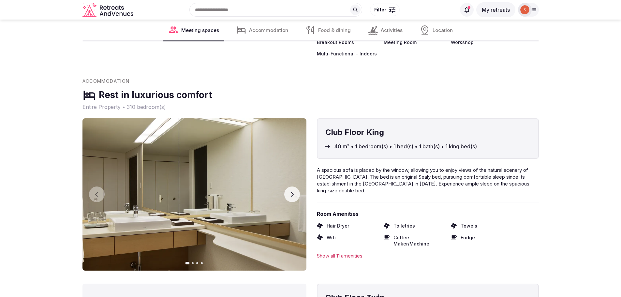
scroll to position [1792, 0]
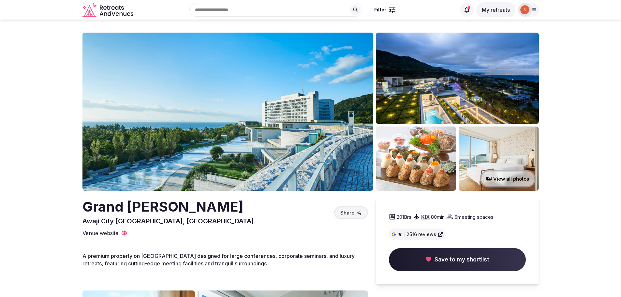
click at [273, 137] on img at bounding box center [227, 112] width 291 height 158
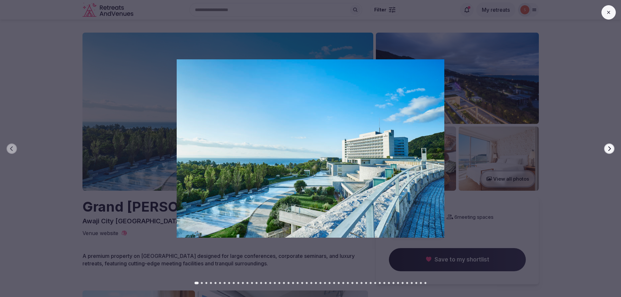
click at [611, 148] on icon "button" at bounding box center [608, 148] width 5 height 5
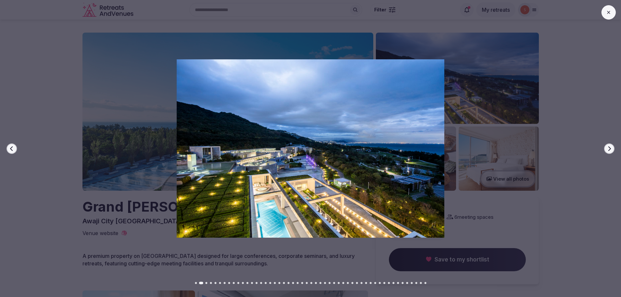
click at [611, 150] on icon "button" at bounding box center [608, 148] width 5 height 5
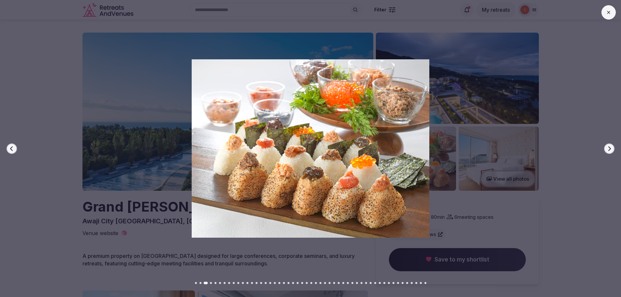
click at [611, 150] on icon "button" at bounding box center [608, 148] width 5 height 5
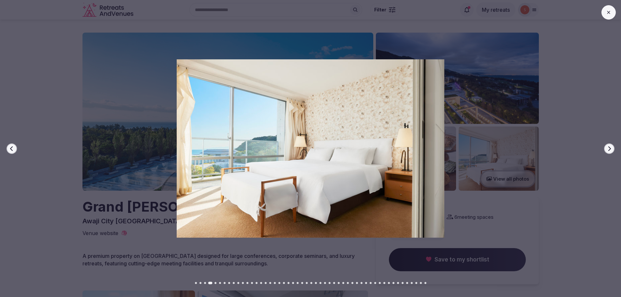
click at [611, 150] on icon "button" at bounding box center [608, 148] width 5 height 5
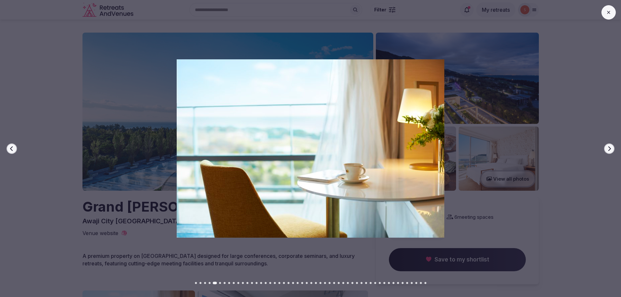
click at [611, 150] on icon "button" at bounding box center [608, 148] width 5 height 5
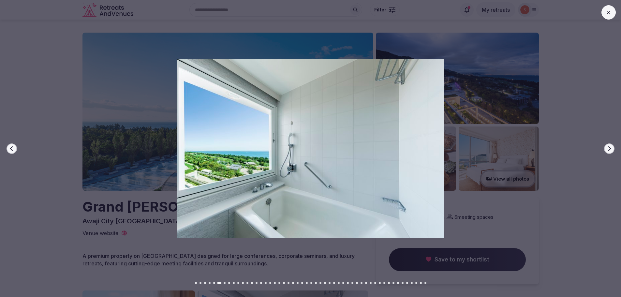
click at [611, 151] on icon "button" at bounding box center [608, 148] width 5 height 5
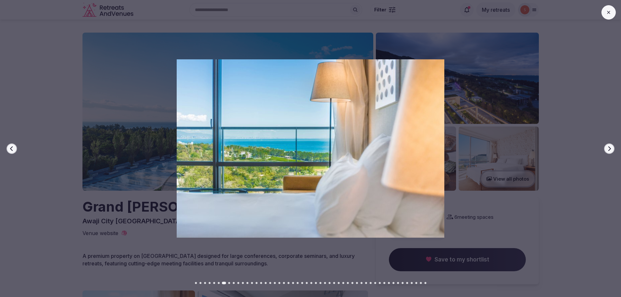
click at [611, 151] on icon "button" at bounding box center [608, 148] width 5 height 5
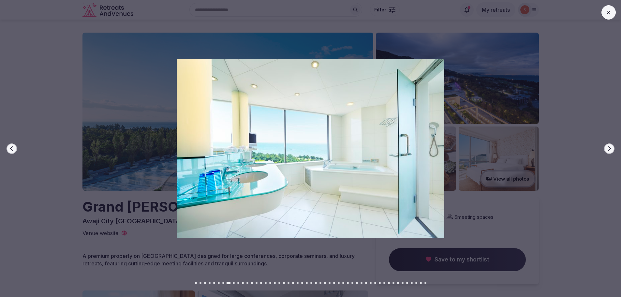
click at [611, 151] on icon "button" at bounding box center [608, 148] width 5 height 5
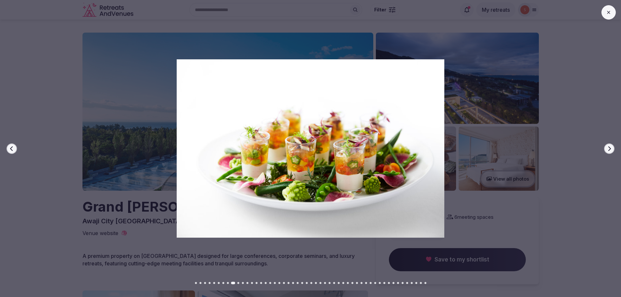
click at [611, 151] on icon "button" at bounding box center [608, 148] width 5 height 5
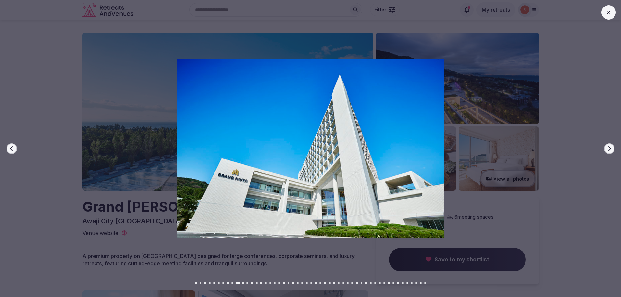
click at [611, 151] on icon "button" at bounding box center [608, 148] width 5 height 5
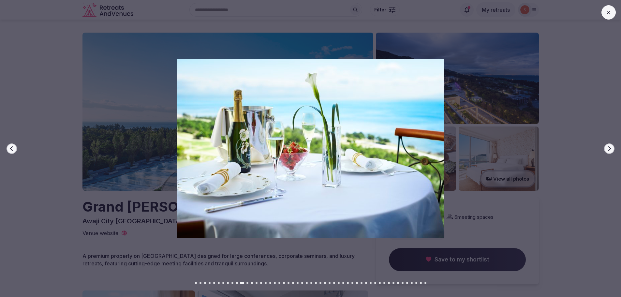
click at [611, 150] on icon "button" at bounding box center [608, 148] width 5 height 5
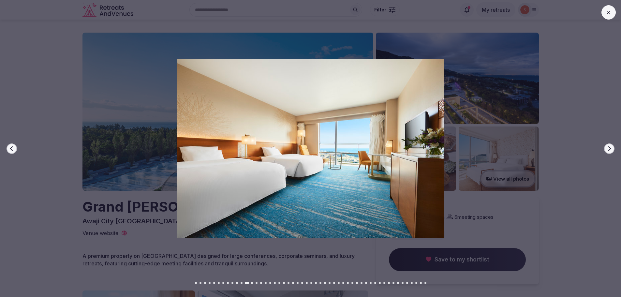
click at [611, 150] on icon "button" at bounding box center [608, 148] width 5 height 5
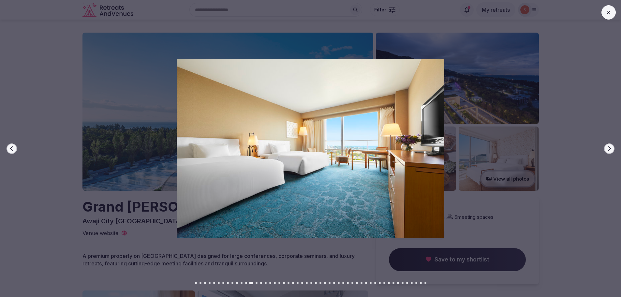
click at [611, 150] on icon "button" at bounding box center [608, 148] width 5 height 5
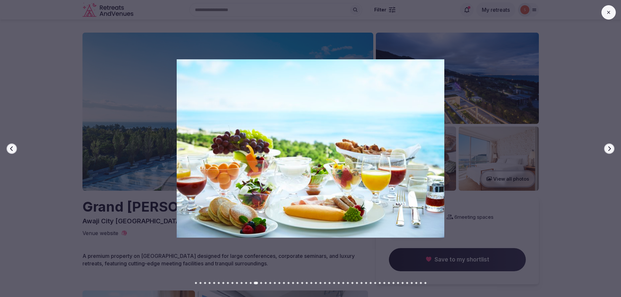
click at [611, 150] on icon "button" at bounding box center [608, 148] width 5 height 5
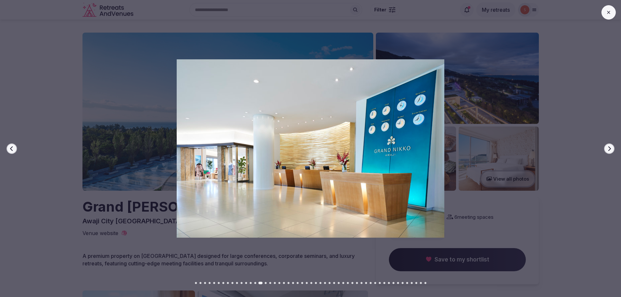
click at [611, 150] on icon "button" at bounding box center [608, 148] width 5 height 5
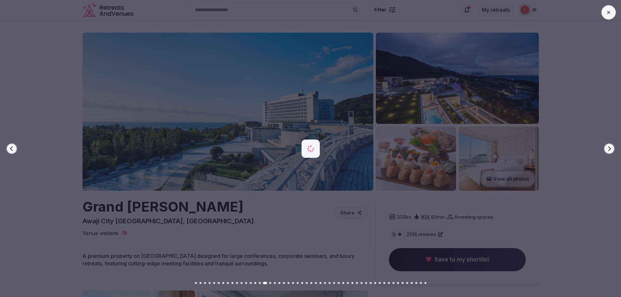
click at [611, 150] on icon "button" at bounding box center [608, 148] width 5 height 5
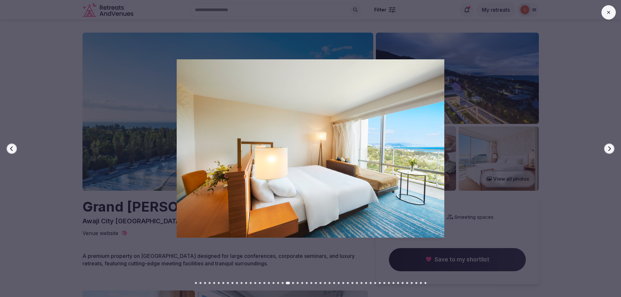
click at [611, 150] on icon "button" at bounding box center [608, 148] width 5 height 5
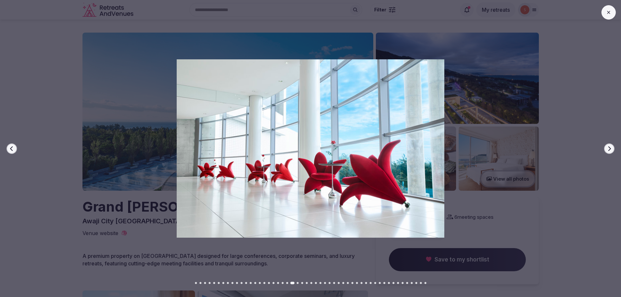
click at [611, 150] on icon "button" at bounding box center [608, 148] width 5 height 5
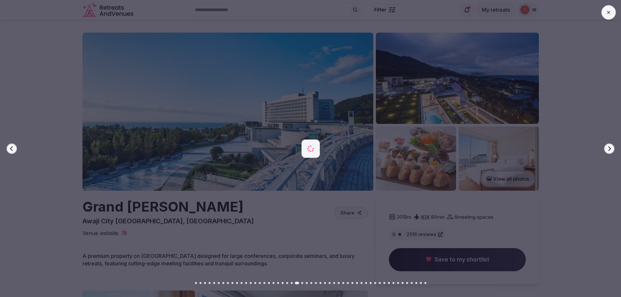
click at [611, 150] on icon "button" at bounding box center [608, 148] width 5 height 5
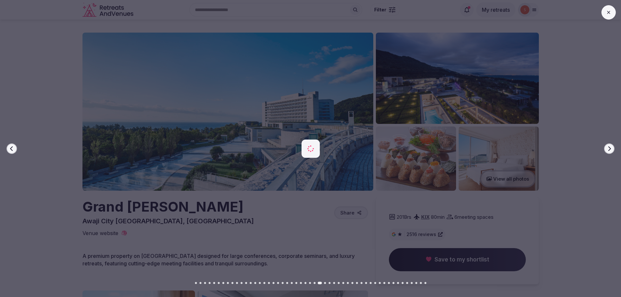
click at [611, 150] on icon "button" at bounding box center [608, 148] width 5 height 5
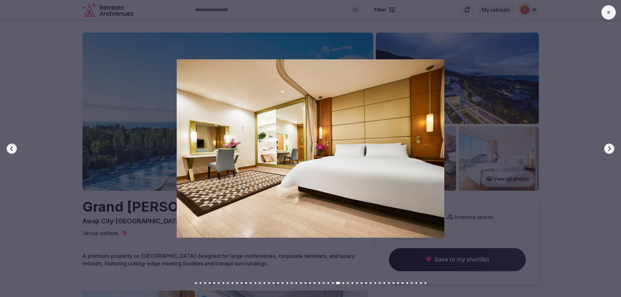
click at [611, 150] on icon "button" at bounding box center [608, 148] width 5 height 5
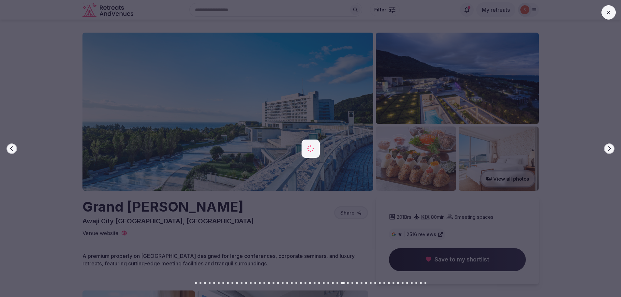
click at [611, 150] on icon "button" at bounding box center [608, 148] width 5 height 5
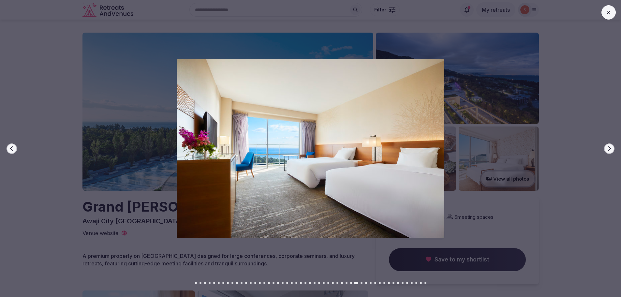
click at [612, 12] on button at bounding box center [608, 12] width 14 height 14
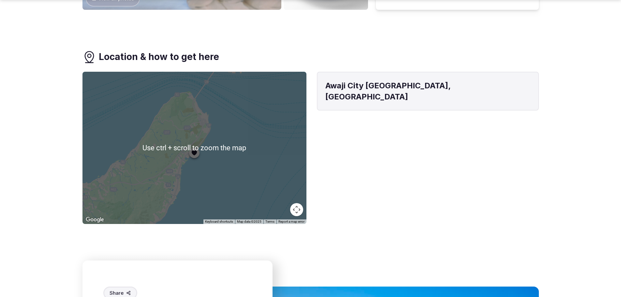
scroll to position [521, 0]
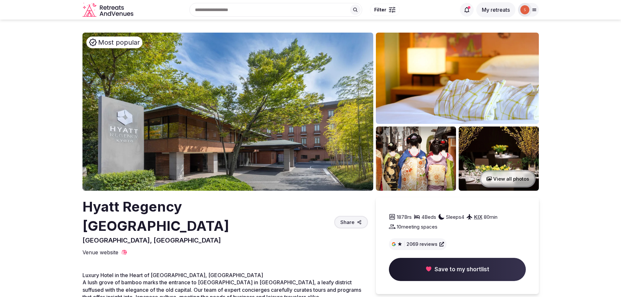
click at [251, 98] on img at bounding box center [227, 112] width 291 height 158
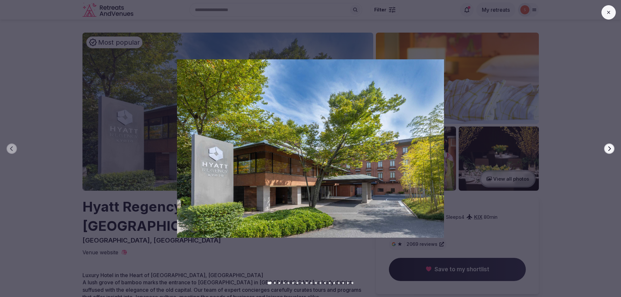
click at [611, 152] on button "Next slide" at bounding box center [609, 148] width 10 height 10
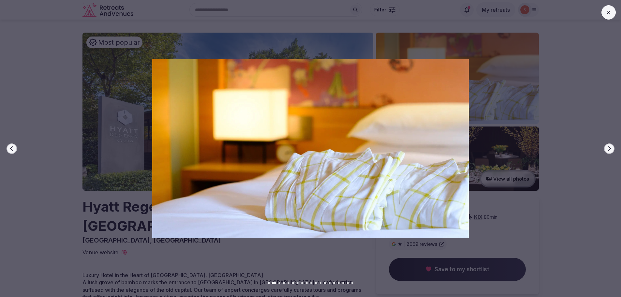
click at [611, 152] on button "Next slide" at bounding box center [609, 148] width 10 height 10
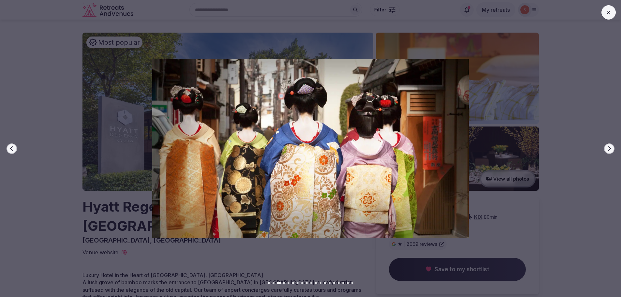
click at [611, 152] on button "Next slide" at bounding box center [609, 148] width 10 height 10
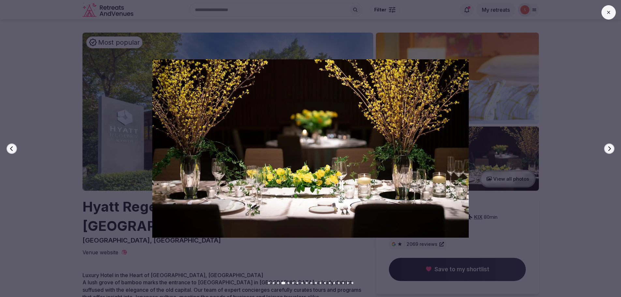
click at [611, 152] on button "Next slide" at bounding box center [609, 148] width 10 height 10
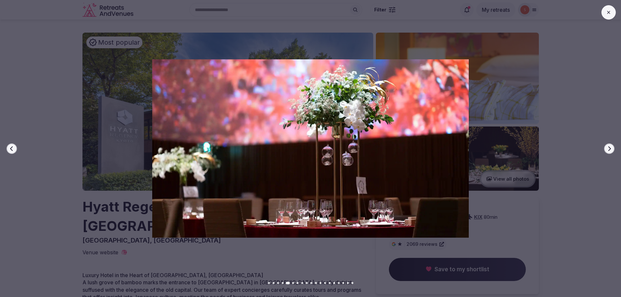
click at [611, 152] on button "Next slide" at bounding box center [609, 148] width 10 height 10
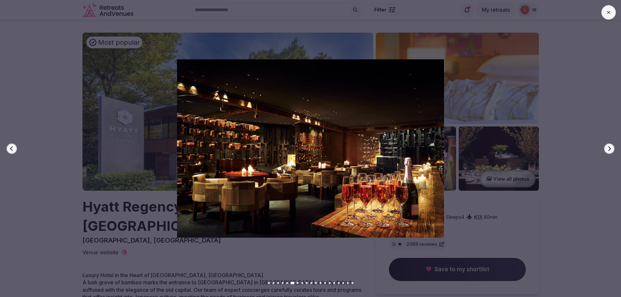
click at [611, 152] on button "Next slide" at bounding box center [609, 148] width 10 height 10
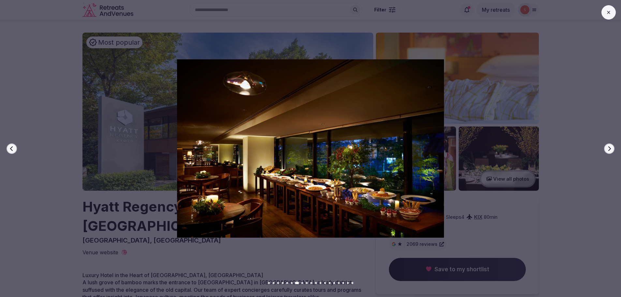
click at [611, 152] on button "Next slide" at bounding box center [609, 148] width 10 height 10
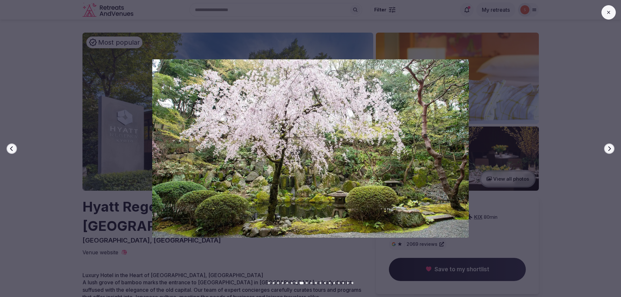
click at [611, 152] on button "Next slide" at bounding box center [609, 148] width 10 height 10
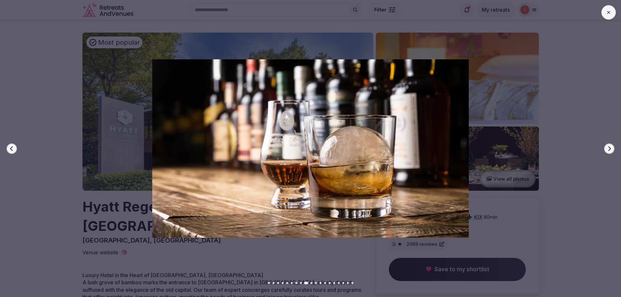
click at [611, 152] on button "Next slide" at bounding box center [609, 148] width 10 height 10
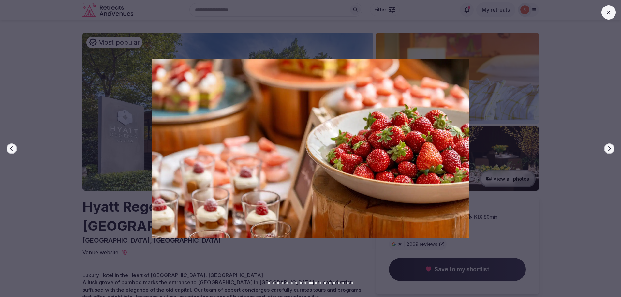
click at [611, 152] on button "Next slide" at bounding box center [609, 148] width 10 height 10
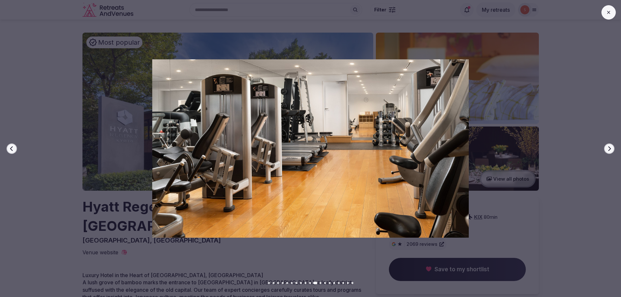
click at [611, 152] on button "Next slide" at bounding box center [609, 148] width 10 height 10
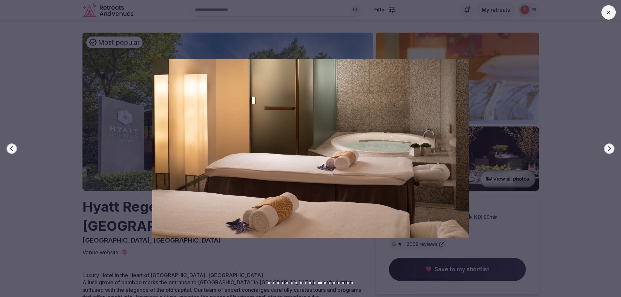
click at [611, 152] on button "Next slide" at bounding box center [609, 148] width 10 height 10
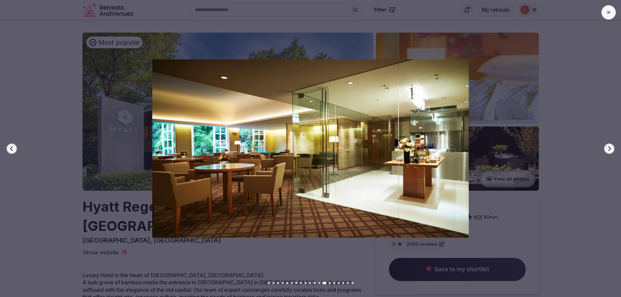
click at [611, 152] on button "Next slide" at bounding box center [609, 148] width 10 height 10
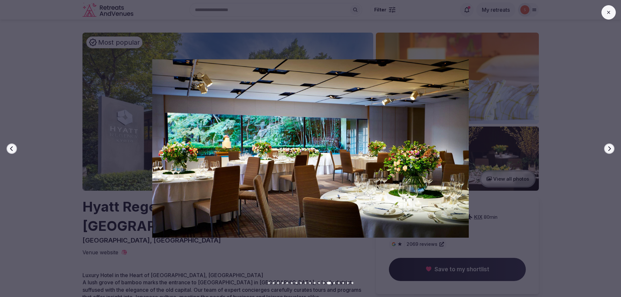
click at [611, 152] on button "Next slide" at bounding box center [609, 148] width 10 height 10
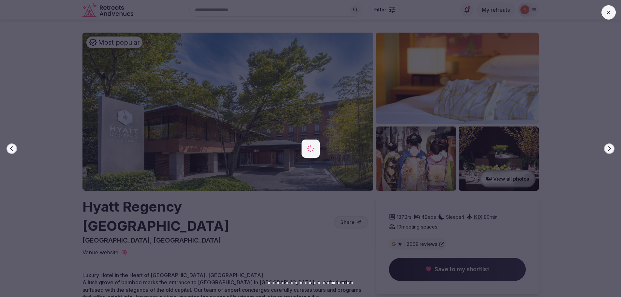
click at [611, 152] on button "Next slide" at bounding box center [609, 148] width 10 height 10
click at [613, 154] on div at bounding box center [308, 148] width 626 height 178
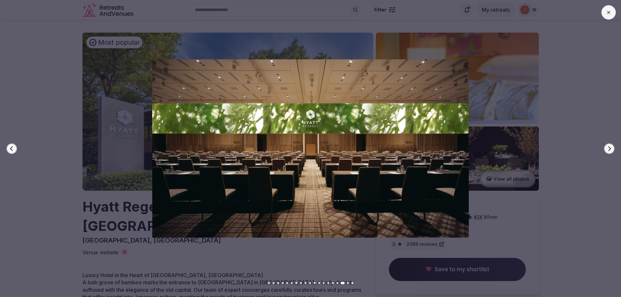
click at [607, 149] on icon "button" at bounding box center [608, 148] width 5 height 5
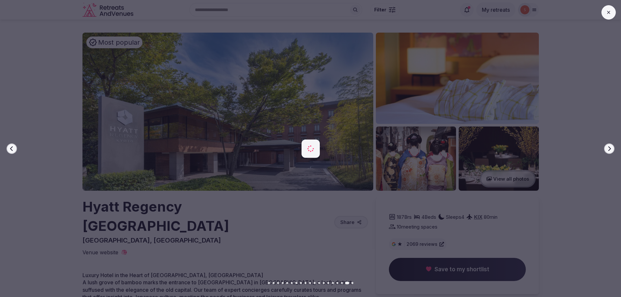
click at [607, 149] on icon "button" at bounding box center [608, 148] width 5 height 5
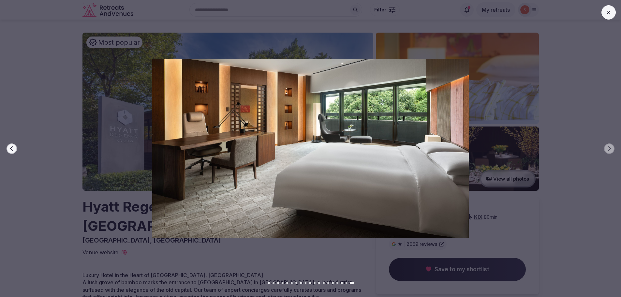
click at [611, 18] on button at bounding box center [608, 12] width 14 height 14
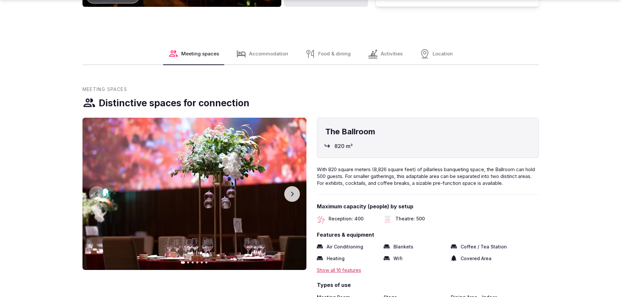
scroll to position [880, 0]
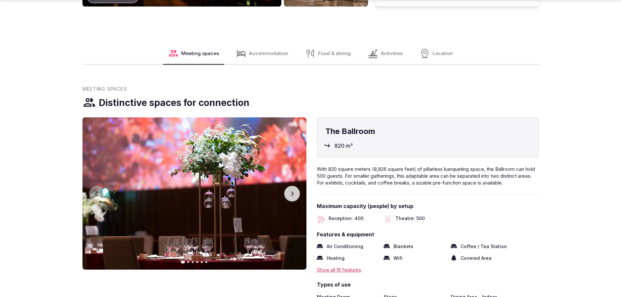
click at [285, 186] on button "Next slide" at bounding box center [292, 194] width 16 height 16
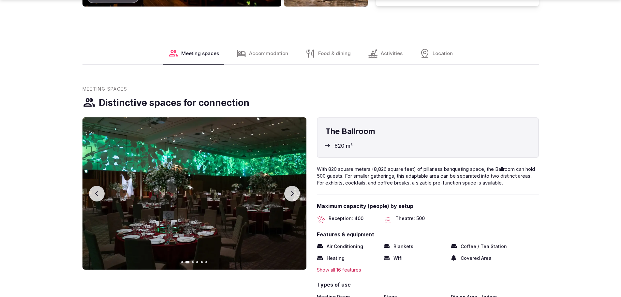
click at [285, 186] on button "Next slide" at bounding box center [292, 194] width 16 height 16
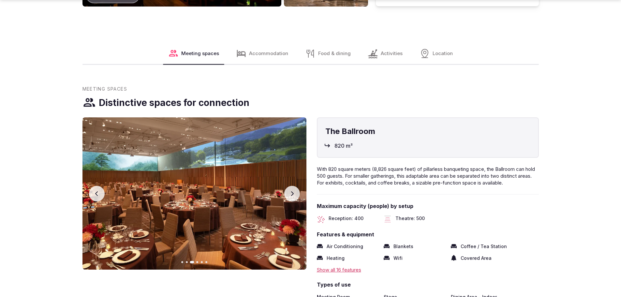
click at [285, 186] on button "Next slide" at bounding box center [292, 194] width 16 height 16
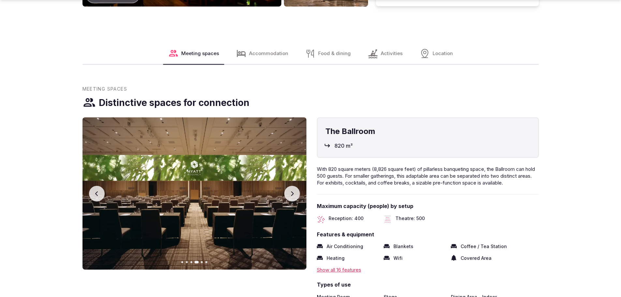
click at [285, 186] on button "Next slide" at bounding box center [292, 194] width 16 height 16
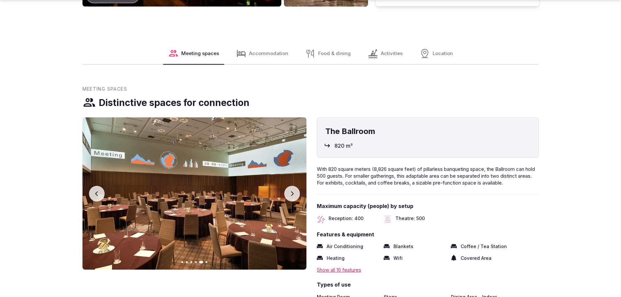
click at [285, 186] on button "Next slide" at bounding box center [292, 194] width 16 height 16
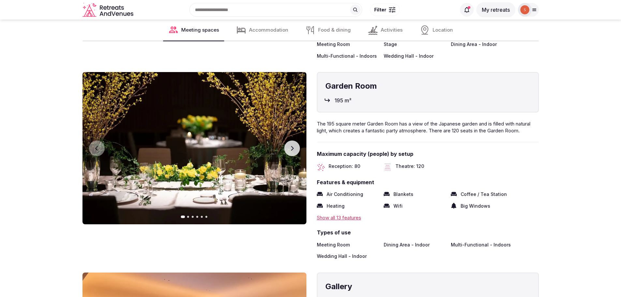
scroll to position [1336, 0]
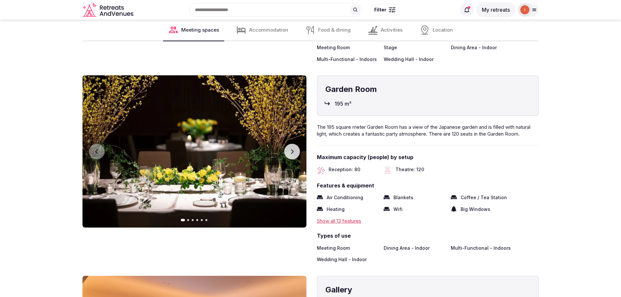
click at [293, 149] on icon "button" at bounding box center [291, 151] width 5 height 5
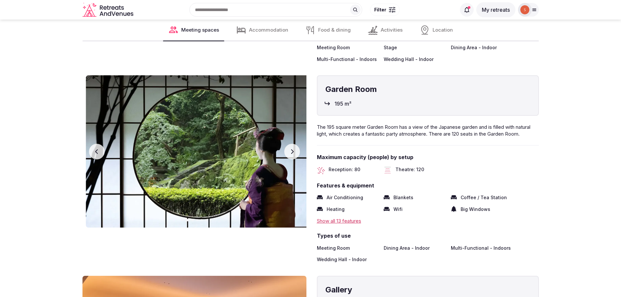
click at [293, 149] on icon "button" at bounding box center [291, 151] width 5 height 5
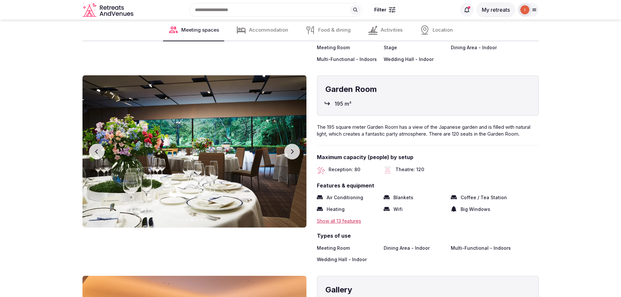
click at [293, 149] on icon "button" at bounding box center [291, 151] width 5 height 5
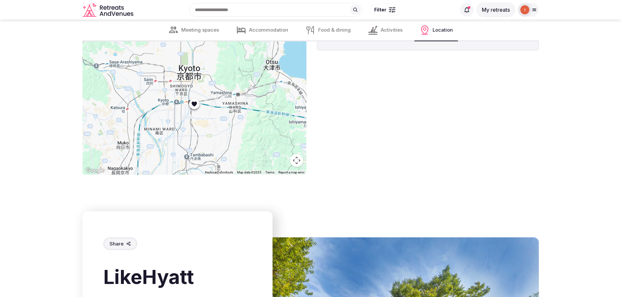
scroll to position [3715, 0]
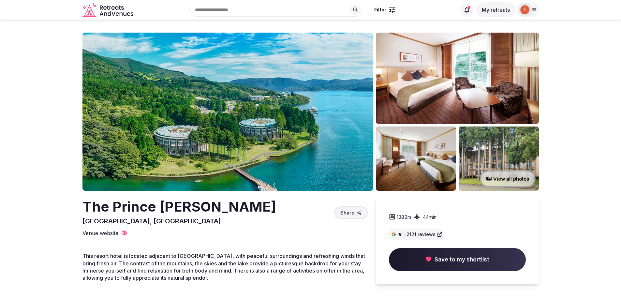
click at [209, 131] on img at bounding box center [227, 112] width 291 height 158
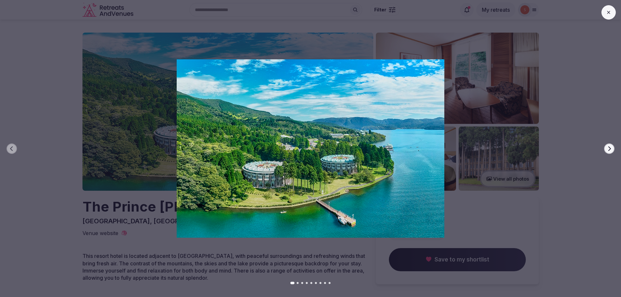
click at [608, 148] on icon "button" at bounding box center [608, 148] width 5 height 5
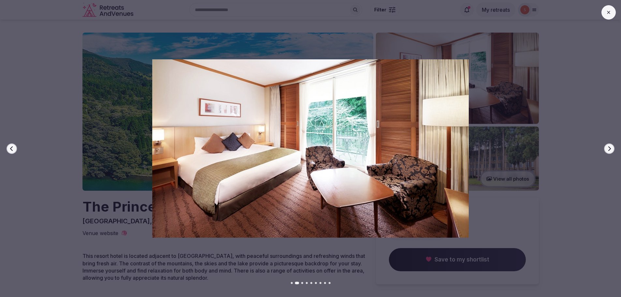
click at [608, 148] on icon "button" at bounding box center [608, 148] width 5 height 5
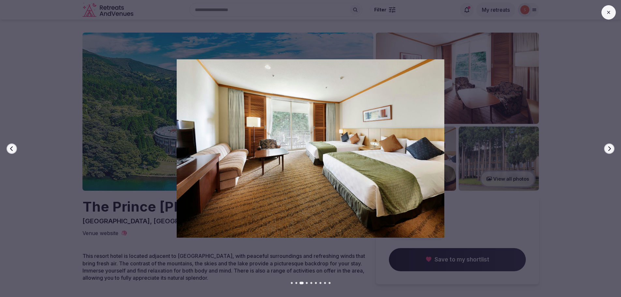
click at [608, 148] on icon "button" at bounding box center [608, 148] width 5 height 5
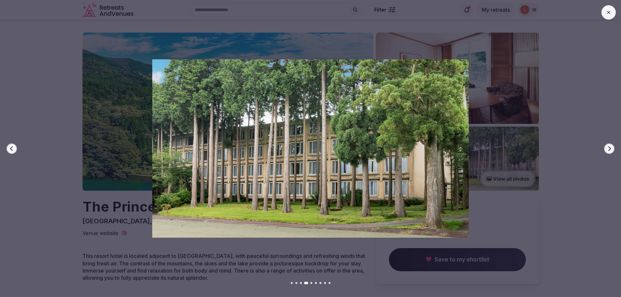
click at [608, 148] on icon "button" at bounding box center [608, 148] width 5 height 5
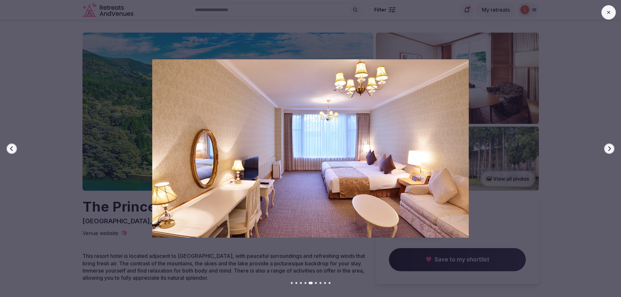
click at [609, 146] on icon "button" at bounding box center [608, 148] width 5 height 5
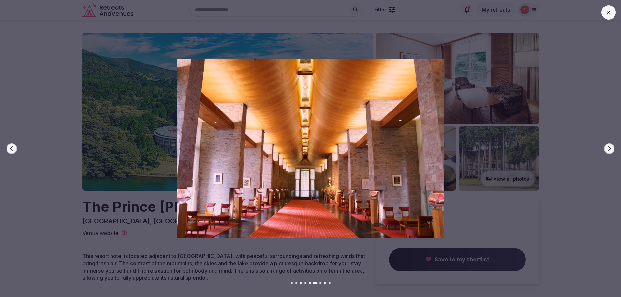
click at [614, 150] on button "Next slide" at bounding box center [609, 148] width 10 height 10
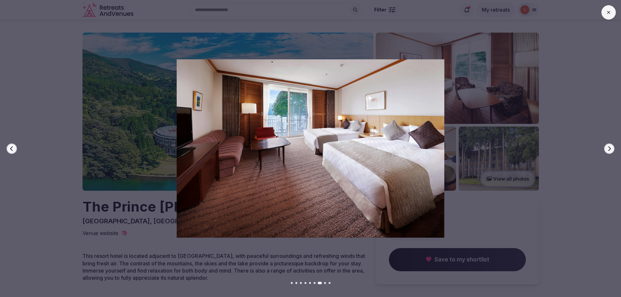
click at [614, 150] on button "Next slide" at bounding box center [609, 148] width 10 height 10
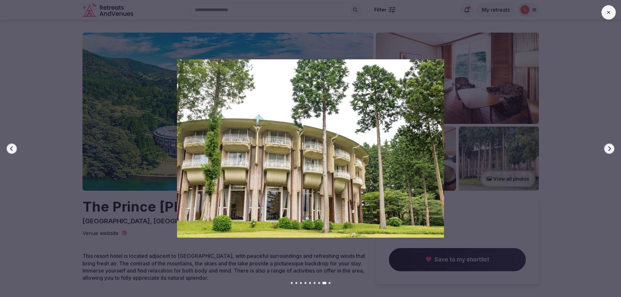
click at [612, 148] on button "Next slide" at bounding box center [609, 148] width 10 height 10
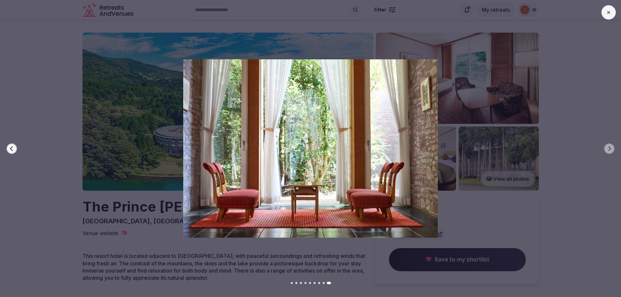
click at [608, 11] on icon at bounding box center [608, 12] width 5 height 5
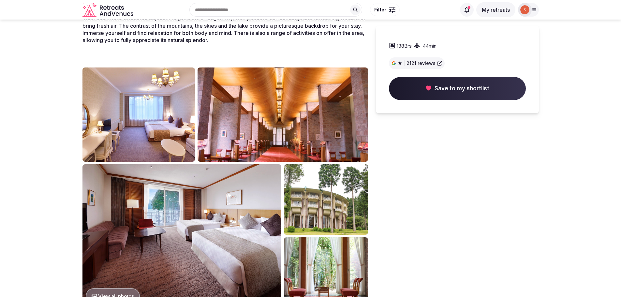
scroll to position [228, 0]
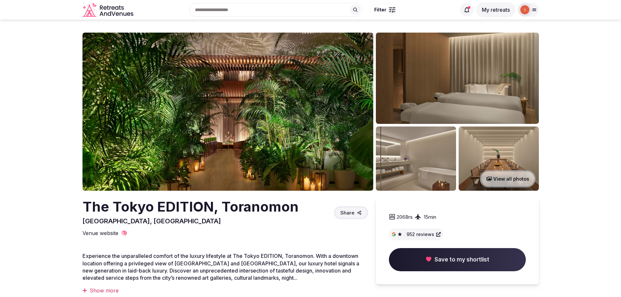
click at [244, 150] on img at bounding box center [227, 112] width 291 height 158
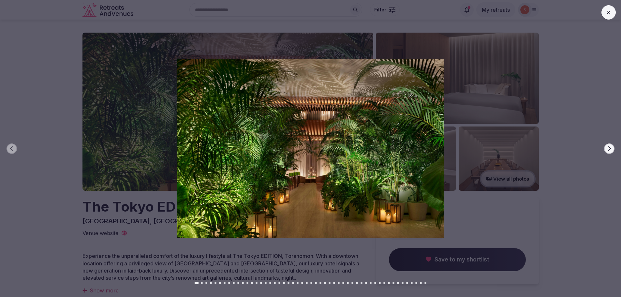
click at [612, 148] on button "Next slide" at bounding box center [609, 148] width 10 height 10
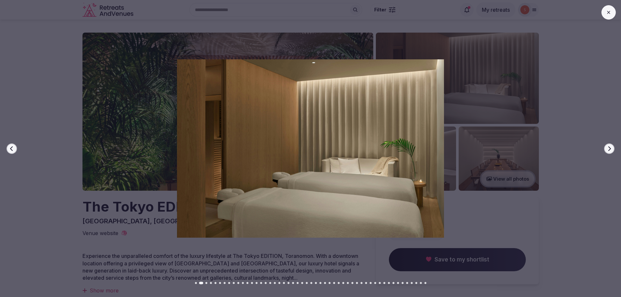
click at [612, 148] on button "Next slide" at bounding box center [609, 148] width 10 height 10
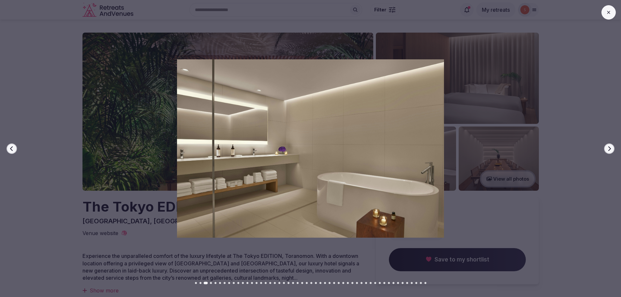
click at [612, 148] on button "Next slide" at bounding box center [609, 148] width 10 height 10
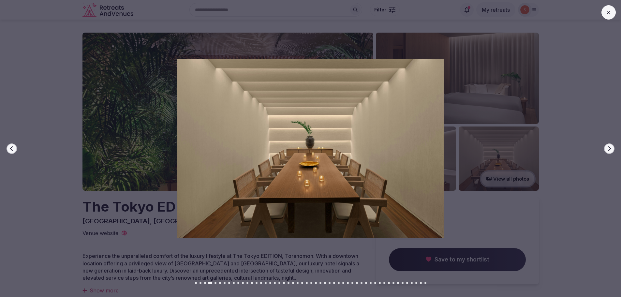
click at [612, 148] on button "Next slide" at bounding box center [609, 148] width 10 height 10
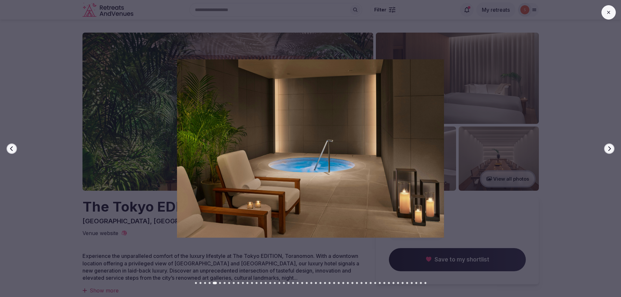
click at [612, 148] on button "Next slide" at bounding box center [609, 148] width 10 height 10
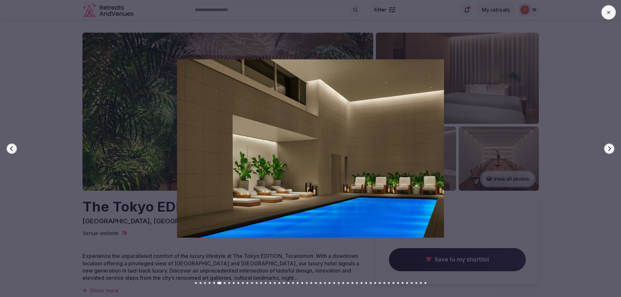
click at [612, 148] on button "Next slide" at bounding box center [609, 148] width 10 height 10
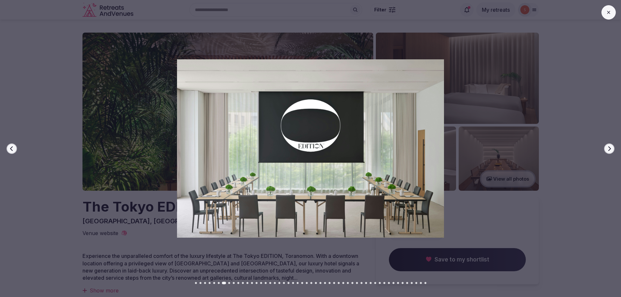
click at [612, 148] on button "Next slide" at bounding box center [609, 148] width 10 height 10
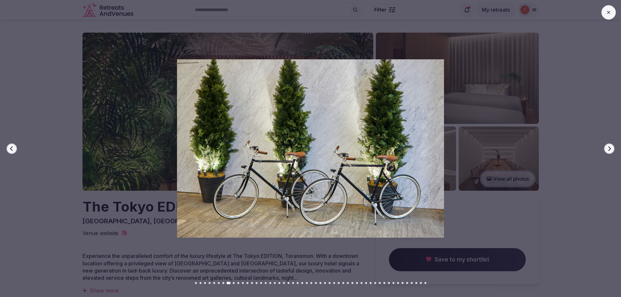
click at [612, 148] on button "Next slide" at bounding box center [609, 148] width 10 height 10
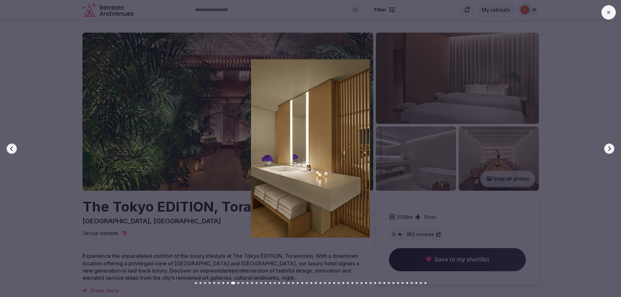
click at [612, 148] on button "Next slide" at bounding box center [609, 148] width 10 height 10
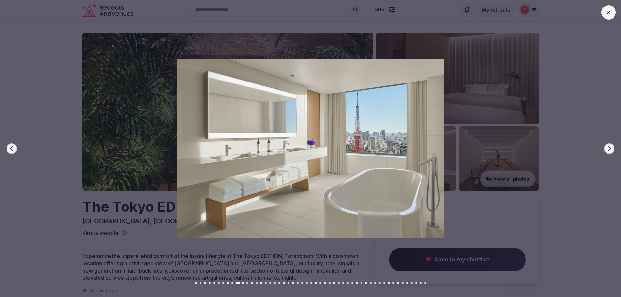
click at [612, 148] on button "Next slide" at bounding box center [609, 148] width 10 height 10
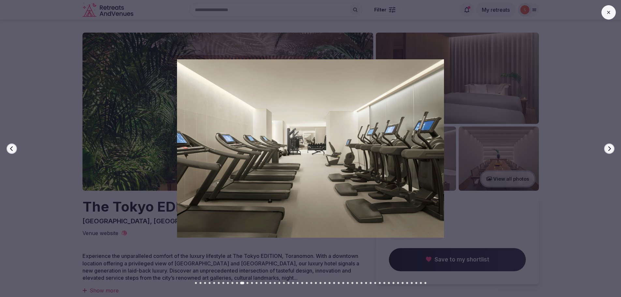
click at [612, 148] on button "Next slide" at bounding box center [609, 148] width 10 height 10
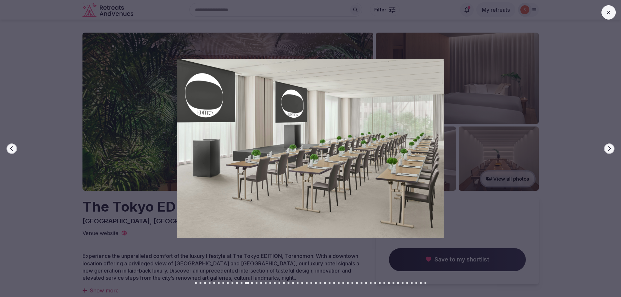
click at [612, 148] on button "Next slide" at bounding box center [609, 148] width 10 height 10
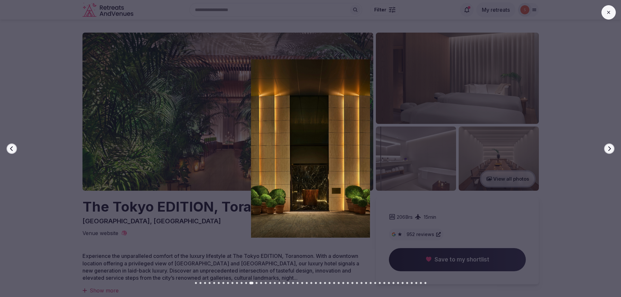
click at [612, 148] on button "Next slide" at bounding box center [609, 148] width 10 height 10
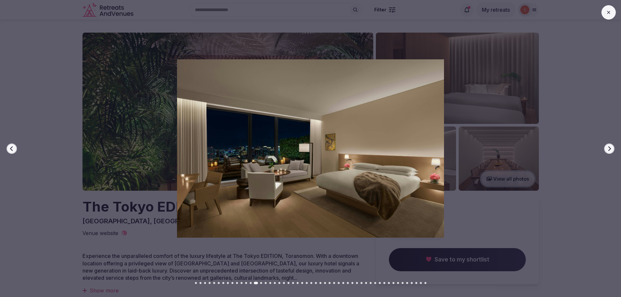
click at [15, 148] on button "Previous slide" at bounding box center [12, 148] width 10 height 10
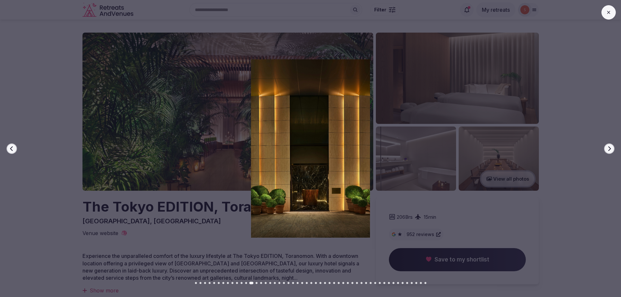
click at [15, 148] on button "Previous slide" at bounding box center [12, 148] width 10 height 10
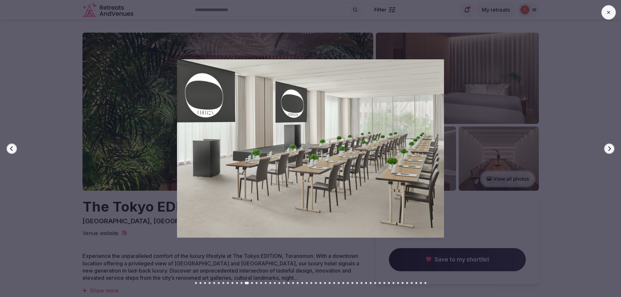
click at [610, 148] on icon "button" at bounding box center [609, 148] width 3 height 5
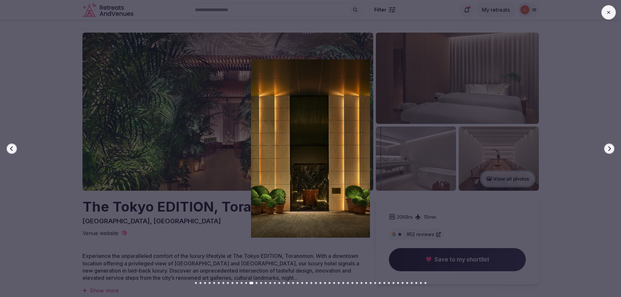
click at [610, 148] on icon "button" at bounding box center [609, 148] width 3 height 5
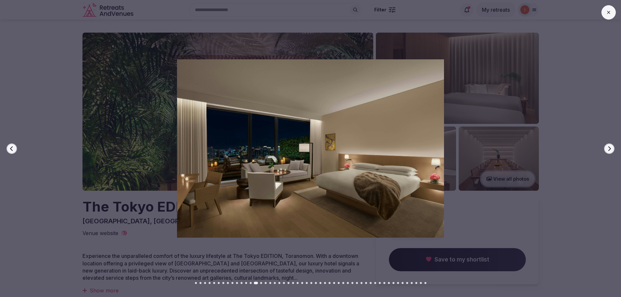
click at [610, 148] on icon "button" at bounding box center [609, 148] width 3 height 5
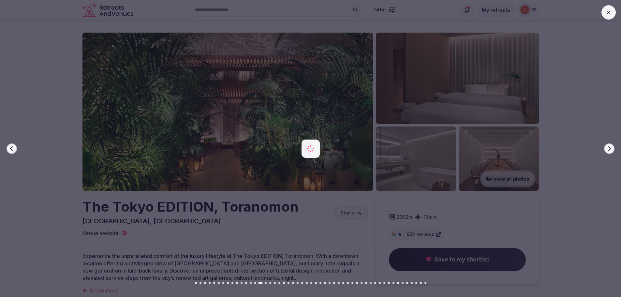
click at [610, 148] on icon "button" at bounding box center [609, 148] width 3 height 5
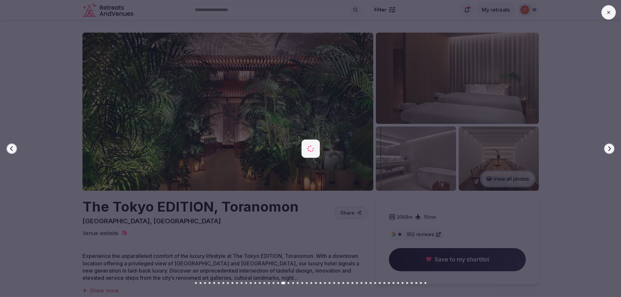
click at [610, 148] on icon "button" at bounding box center [609, 148] width 3 height 5
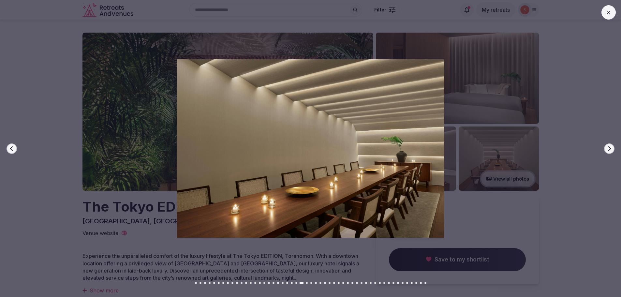
click at [612, 9] on button at bounding box center [608, 12] width 14 height 14
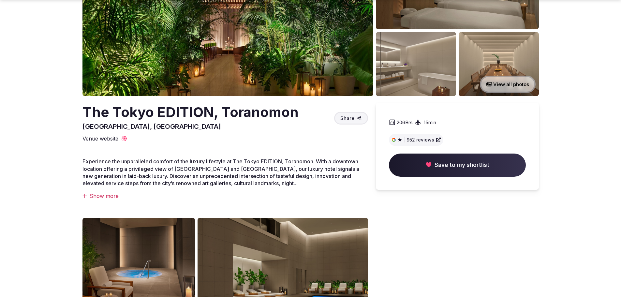
scroll to position [98, 0]
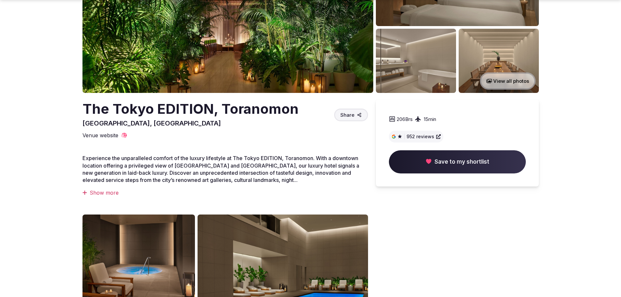
click at [111, 190] on div "Show more" at bounding box center [224, 192] width 285 height 7
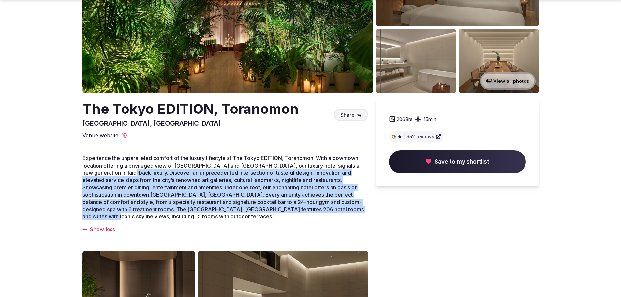
drag, startPoint x: 127, startPoint y: 169, endPoint x: 341, endPoint y: 209, distance: 217.8
click at [341, 209] on span "Experience the unparalleled comfort of the luxury lifestyle at The Tokyo EDITIO…" at bounding box center [222, 187] width 281 height 65
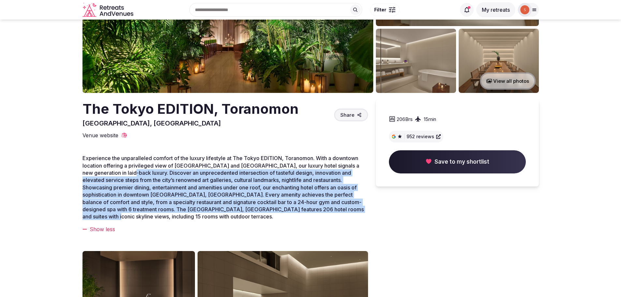
scroll to position [0, 0]
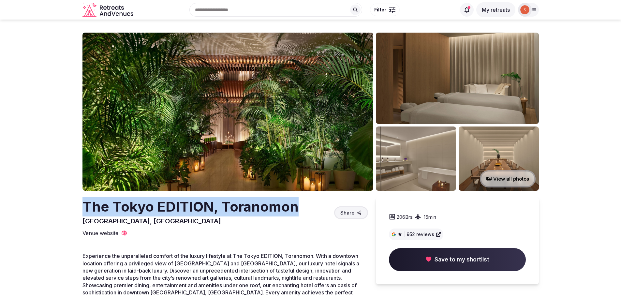
drag, startPoint x: 86, startPoint y: 206, endPoint x: 314, endPoint y: 211, distance: 227.2
click at [314, 211] on div "The Tokyo EDITION, Toranomon Tokyo, Japan Share" at bounding box center [224, 211] width 285 height 28
copy h2 "The Tokyo EDITION, Toranomon"
